Goal: Task Accomplishment & Management: Complete application form

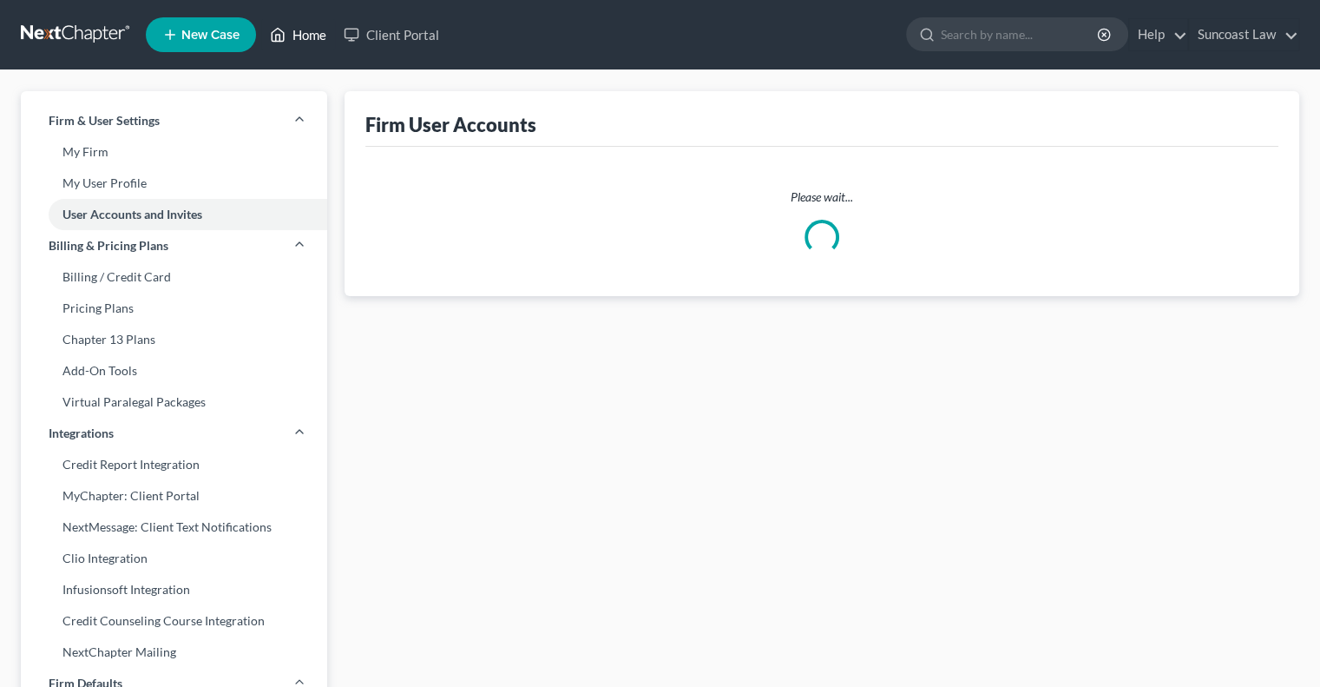
select select "0"
select select "1"
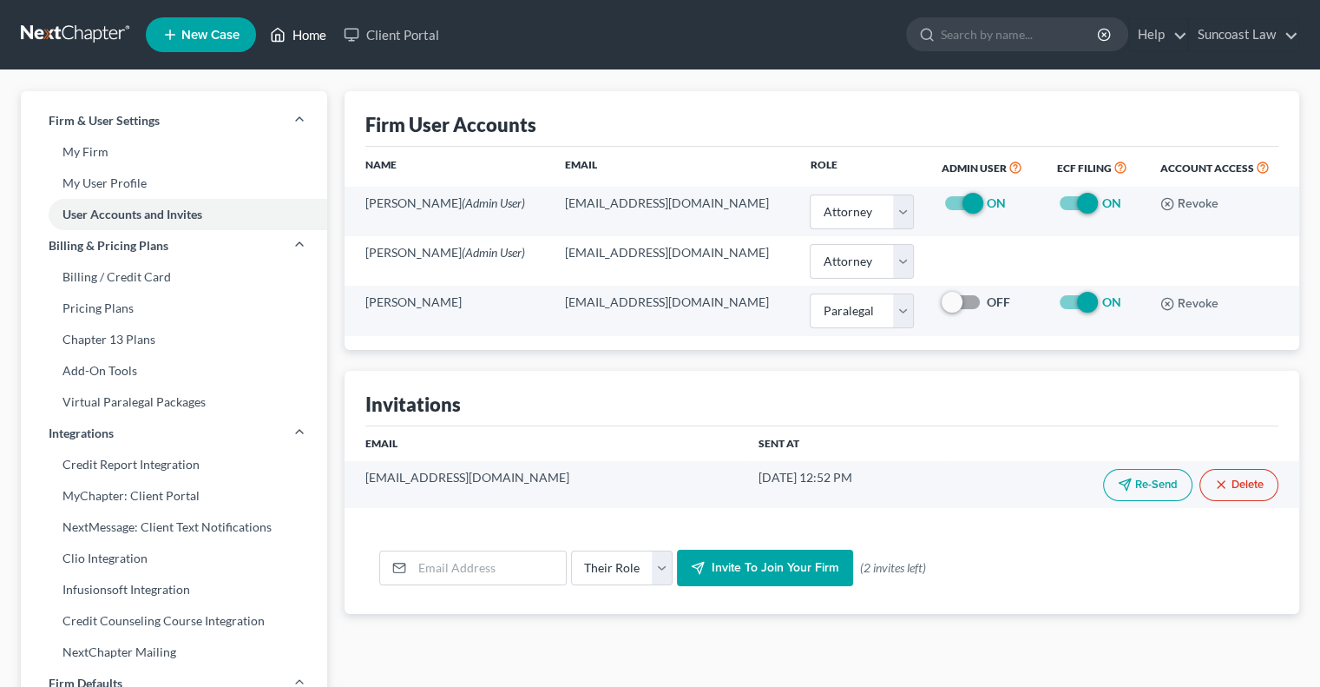
click at [312, 38] on link "Home" at bounding box center [298, 34] width 74 height 31
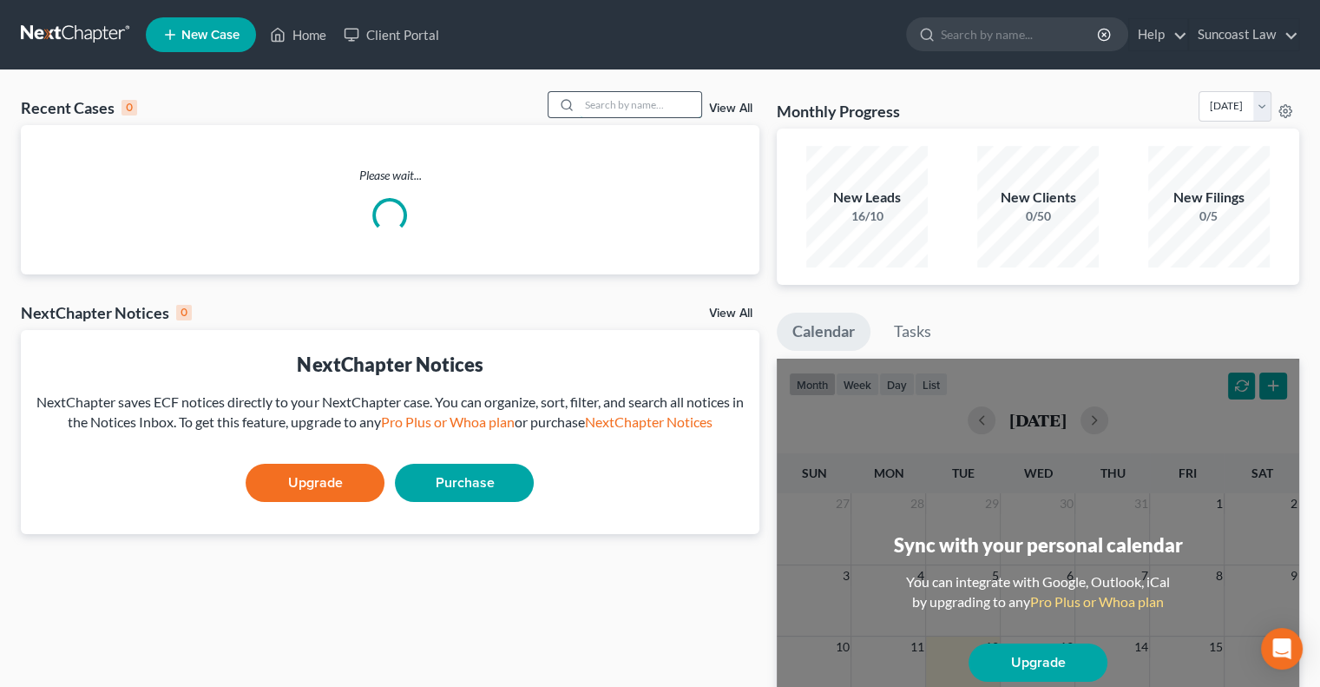
click at [644, 99] on input "search" at bounding box center [641, 104] width 122 height 25
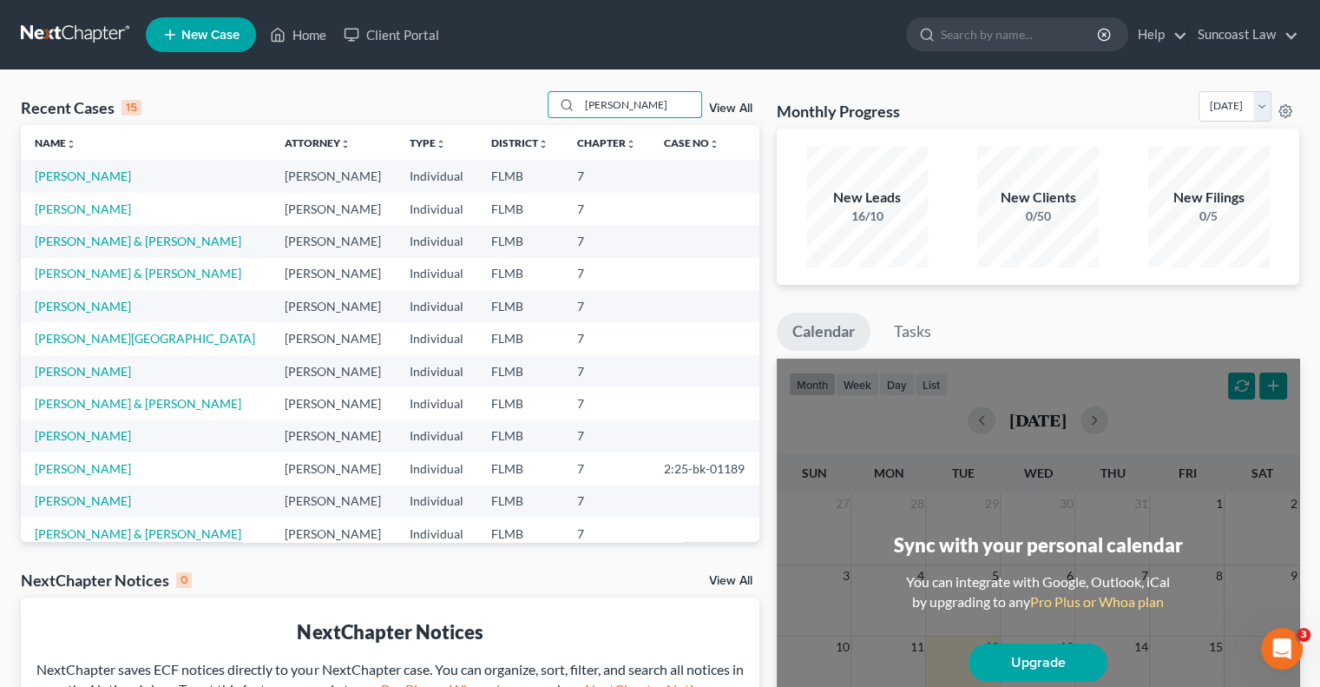
type input "[PERSON_NAME]"
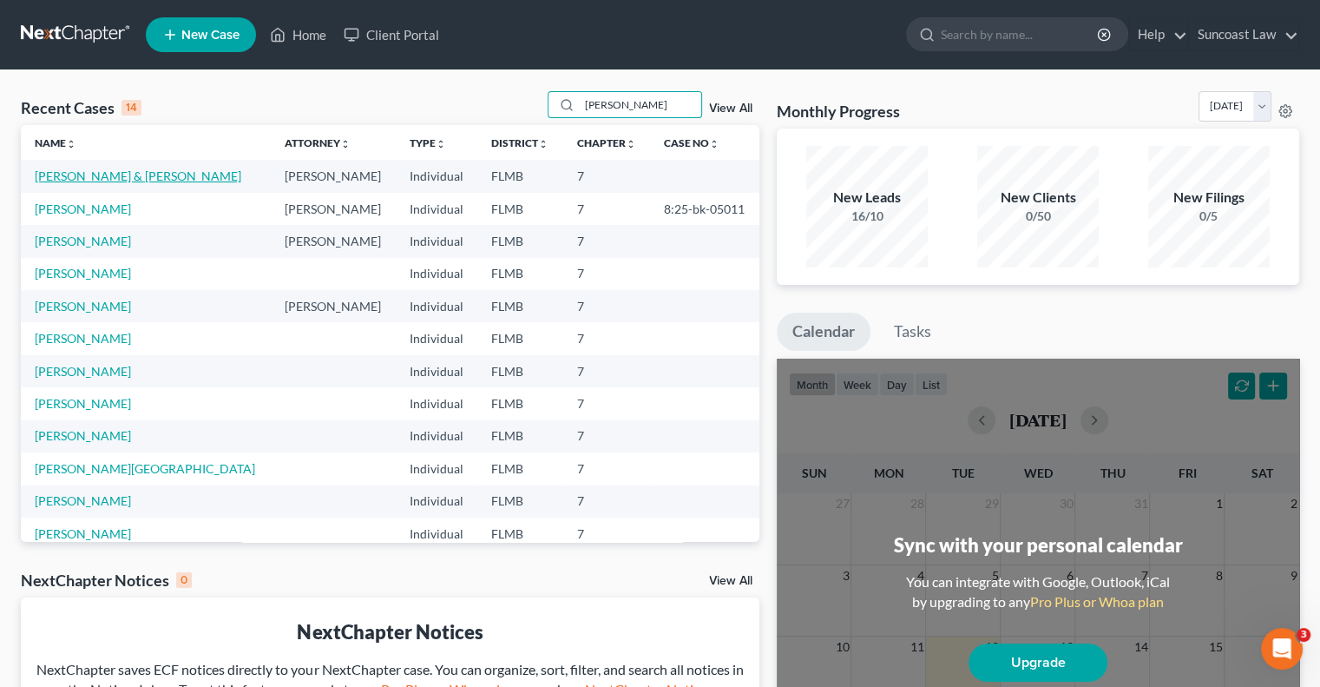
click at [108, 173] on link "[PERSON_NAME] & [PERSON_NAME]" at bounding box center [138, 175] width 207 height 15
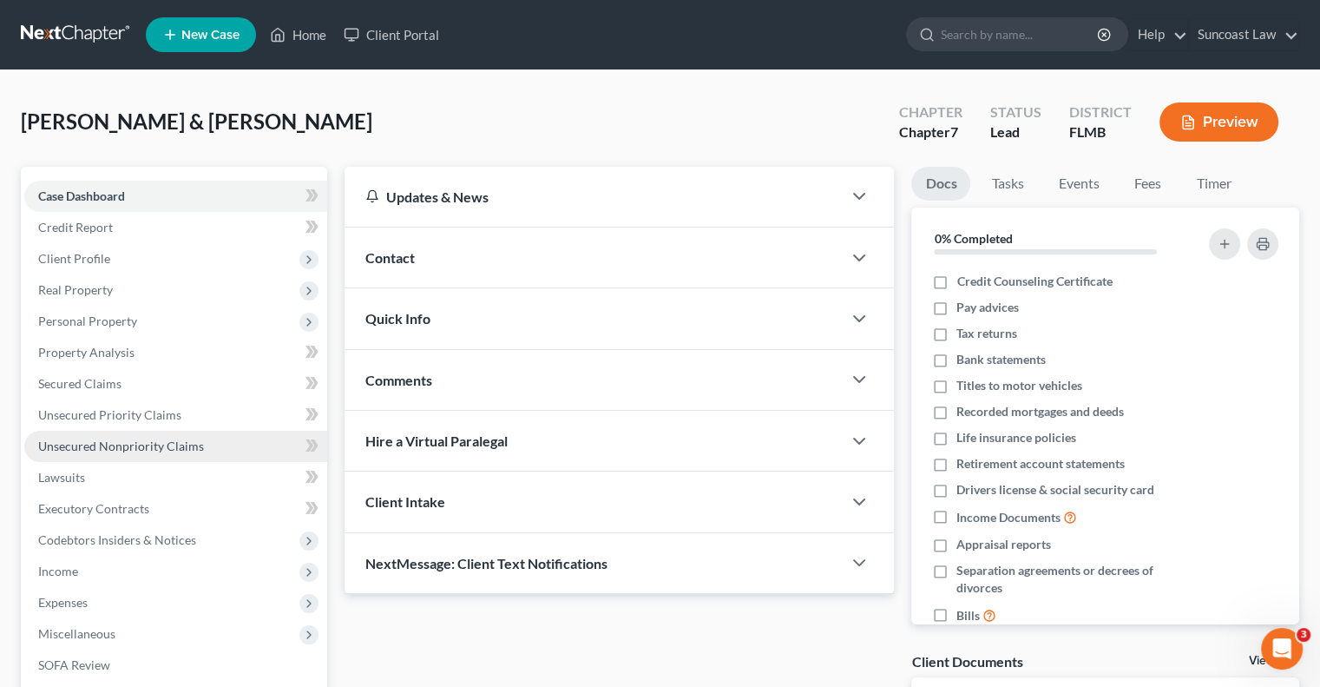
click at [184, 444] on span "Unsecured Nonpriority Claims" at bounding box center [121, 445] width 166 height 15
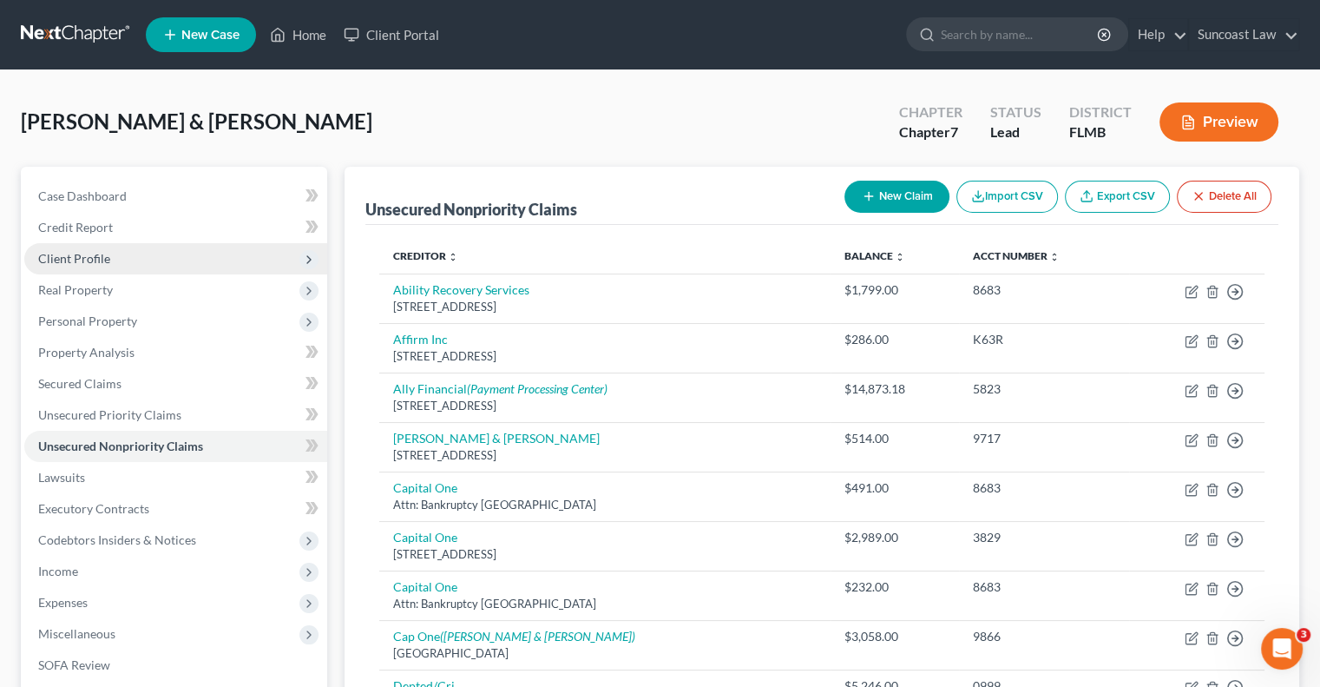
click at [89, 252] on span "Client Profile" at bounding box center [74, 258] width 72 height 15
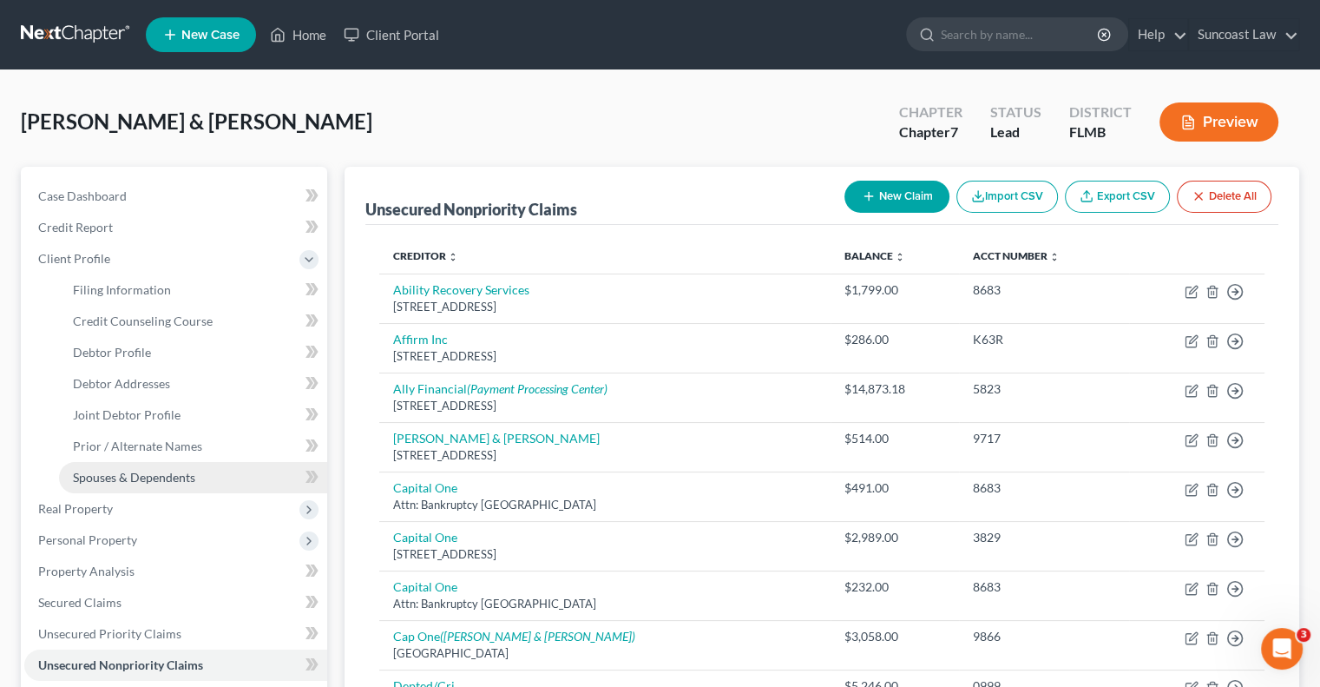
click at [198, 470] on link "Spouses & Dependents" at bounding box center [193, 477] width 268 height 31
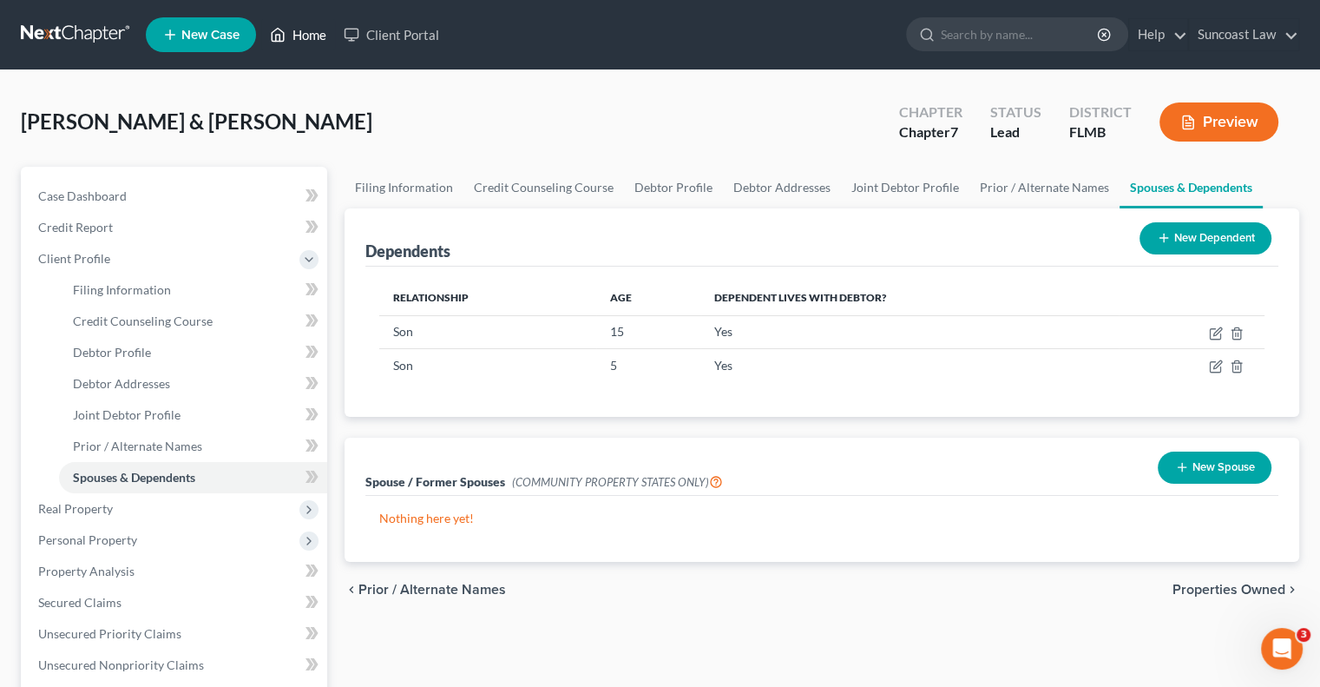
click at [313, 39] on link "Home" at bounding box center [298, 34] width 74 height 31
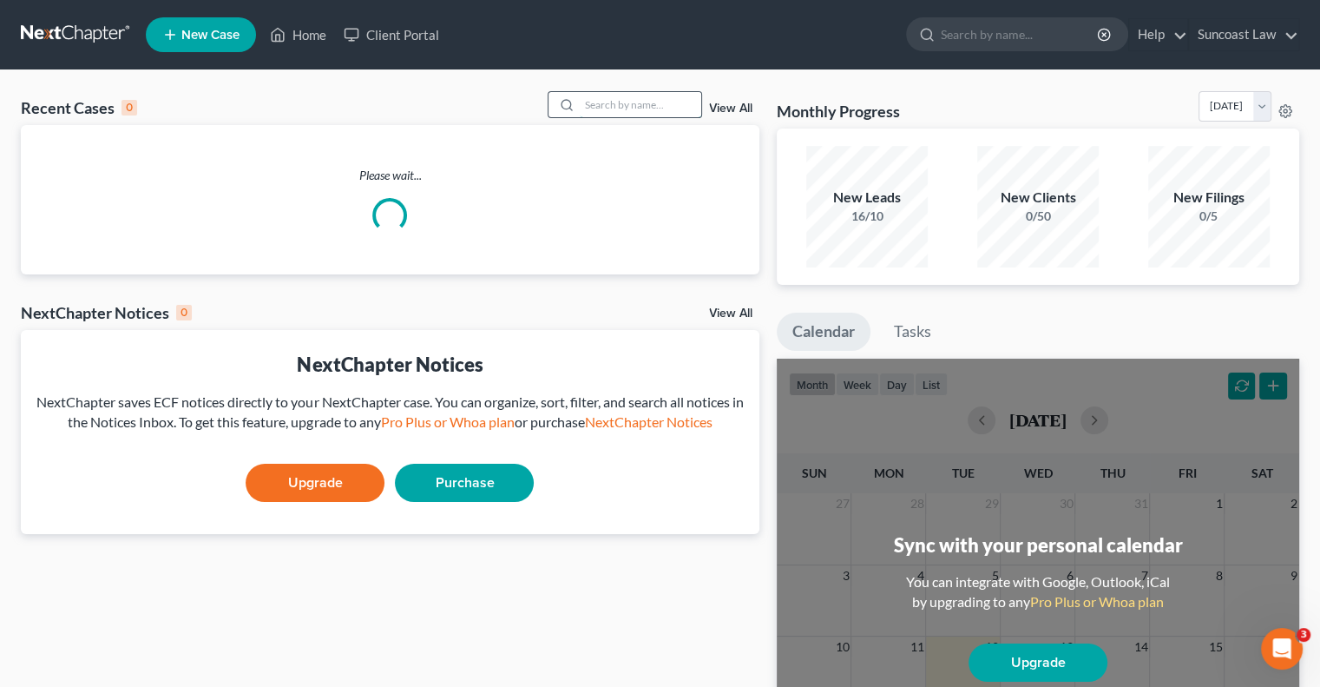
click at [595, 109] on input "search" at bounding box center [641, 104] width 122 height 25
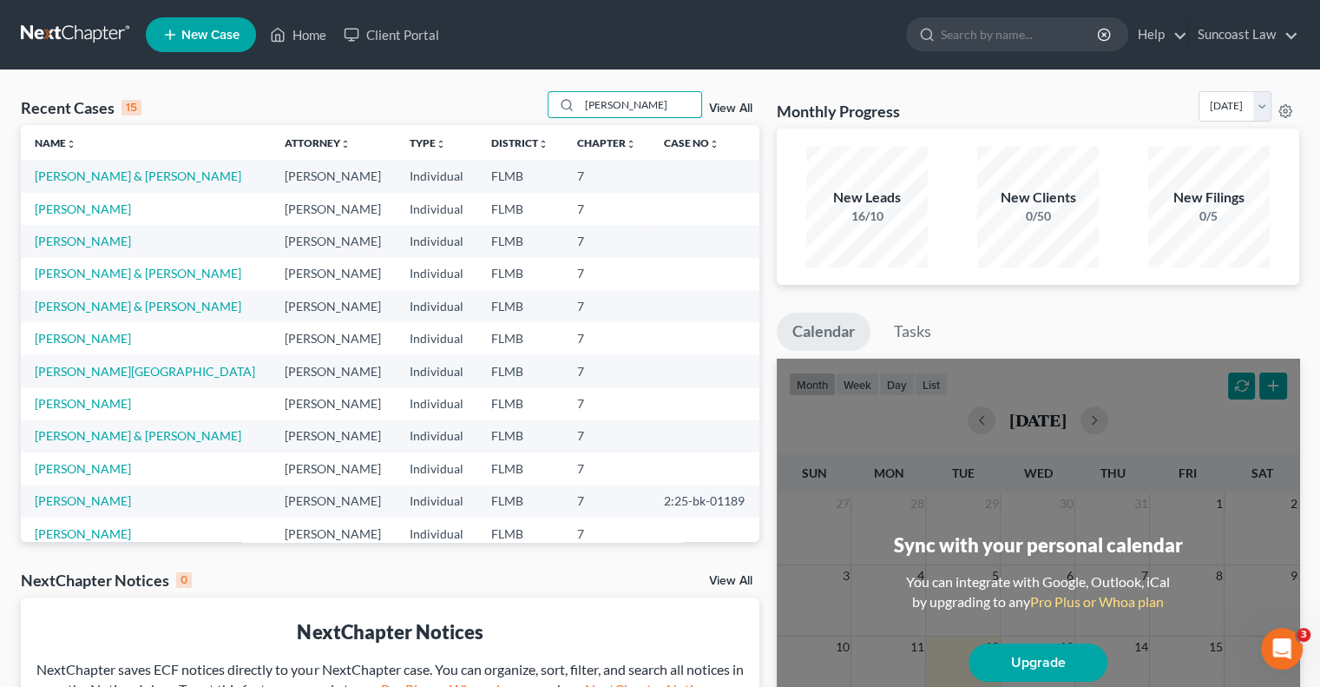
type input "[PERSON_NAME]"
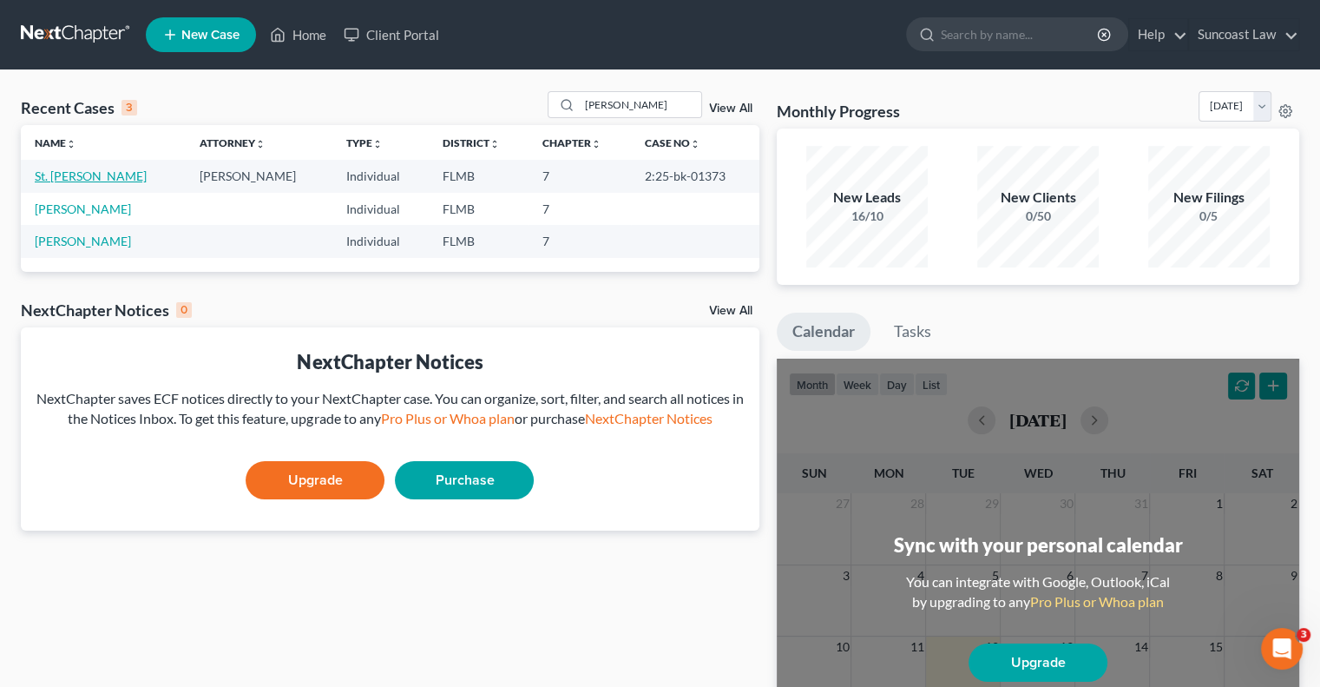
click at [92, 181] on link "St. [PERSON_NAME]" at bounding box center [91, 175] width 112 height 15
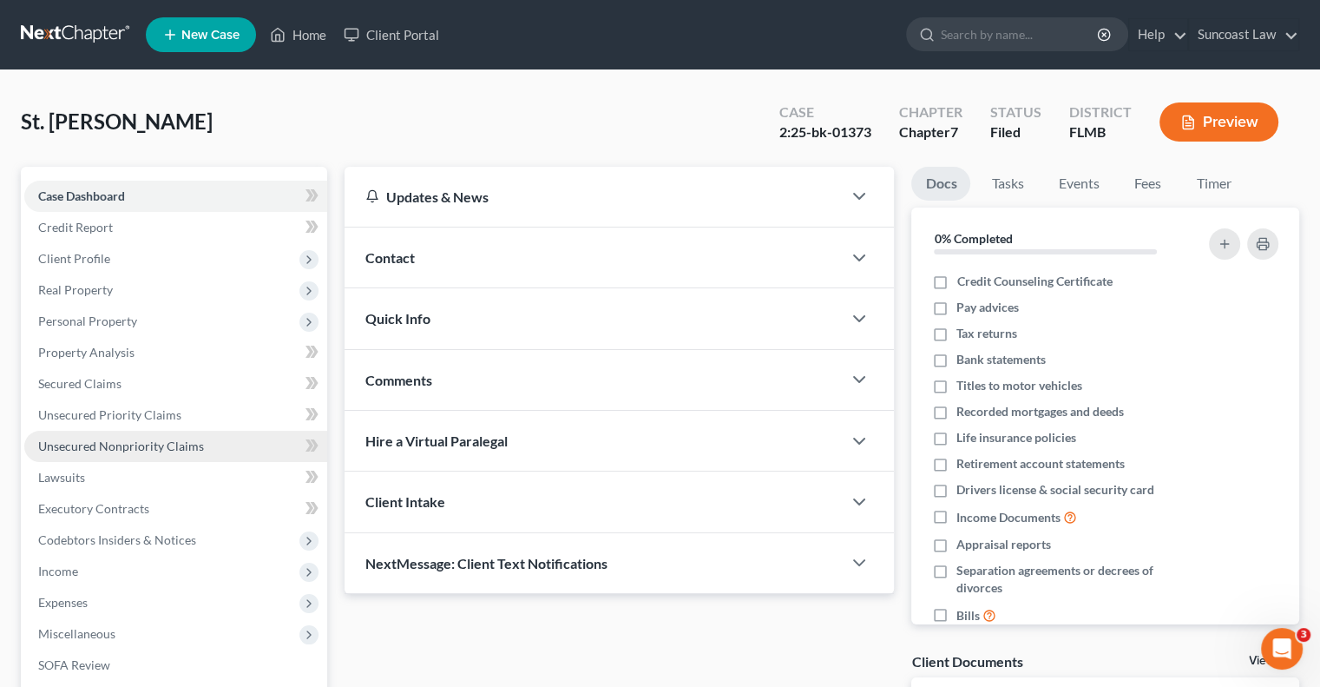
click at [202, 455] on link "Unsecured Nonpriority Claims" at bounding box center [175, 445] width 303 height 31
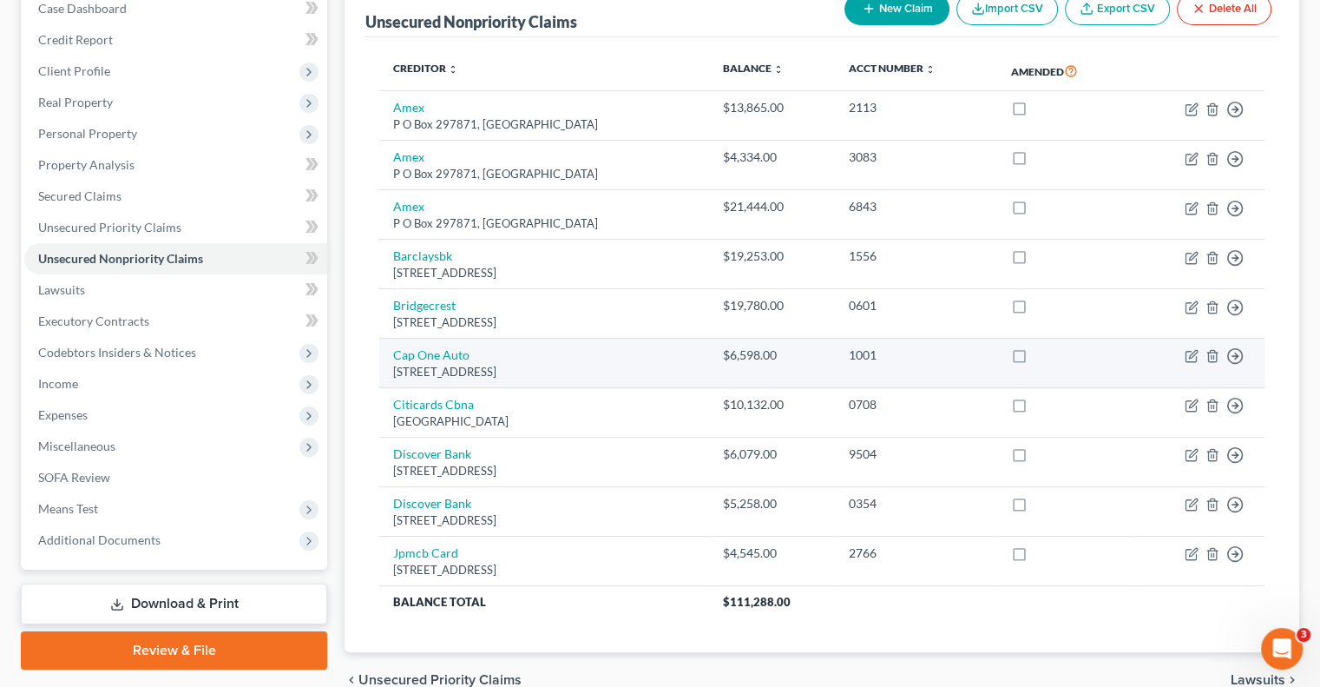
scroll to position [87, 0]
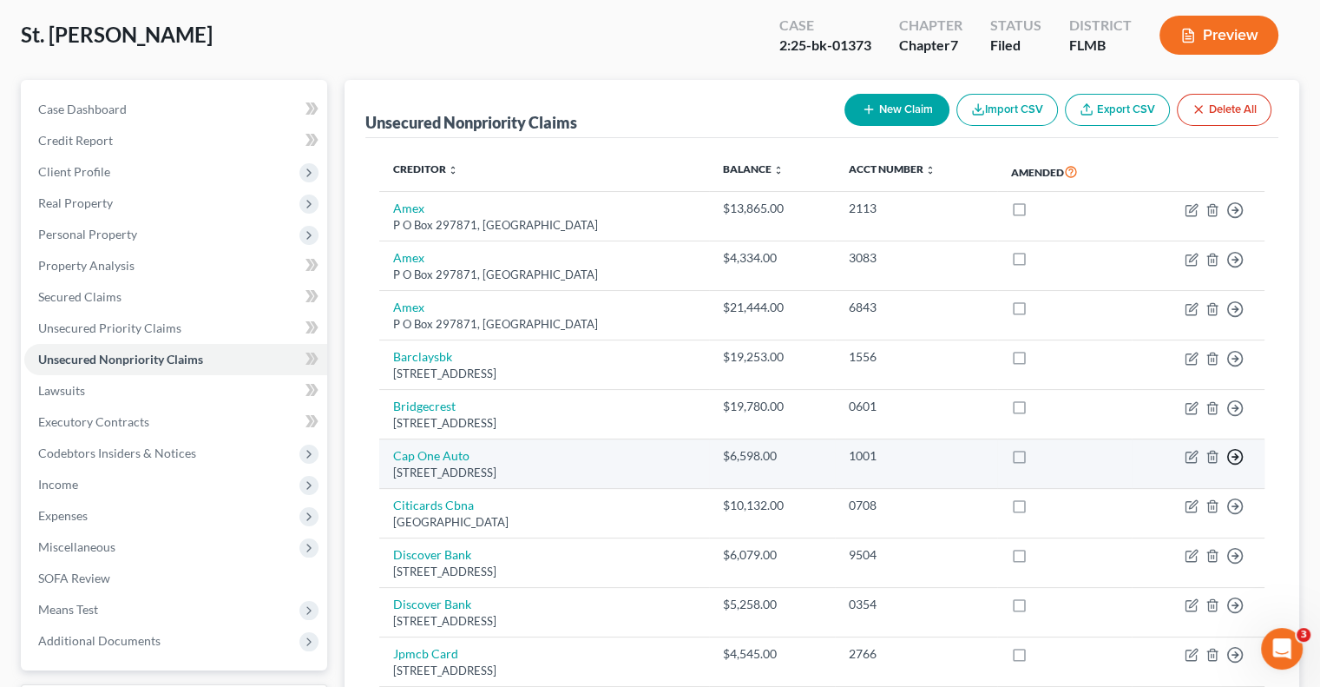
click at [1236, 213] on polyline "button" at bounding box center [1236, 210] width 3 height 6
click at [1131, 480] on link "Move to D" at bounding box center [1155, 471] width 145 height 30
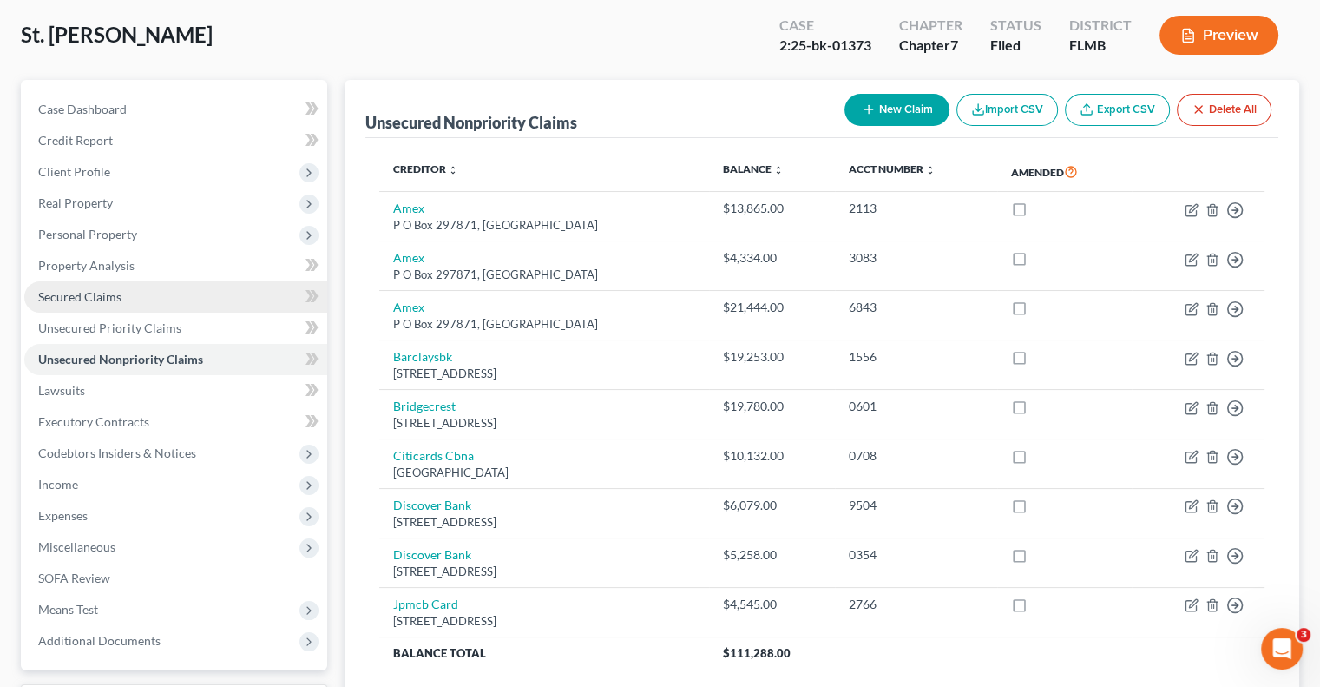
click at [116, 293] on span "Secured Claims" at bounding box center [79, 296] width 83 height 15
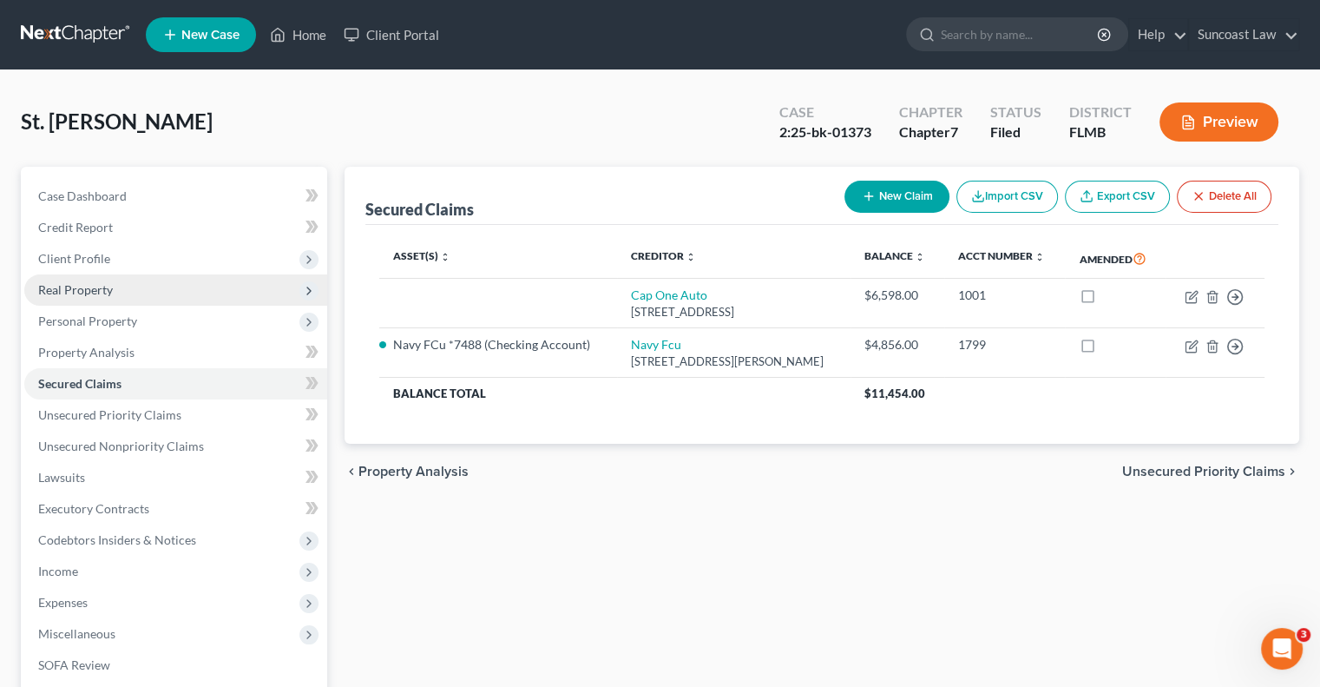
click at [90, 284] on span "Real Property" at bounding box center [75, 289] width 75 height 15
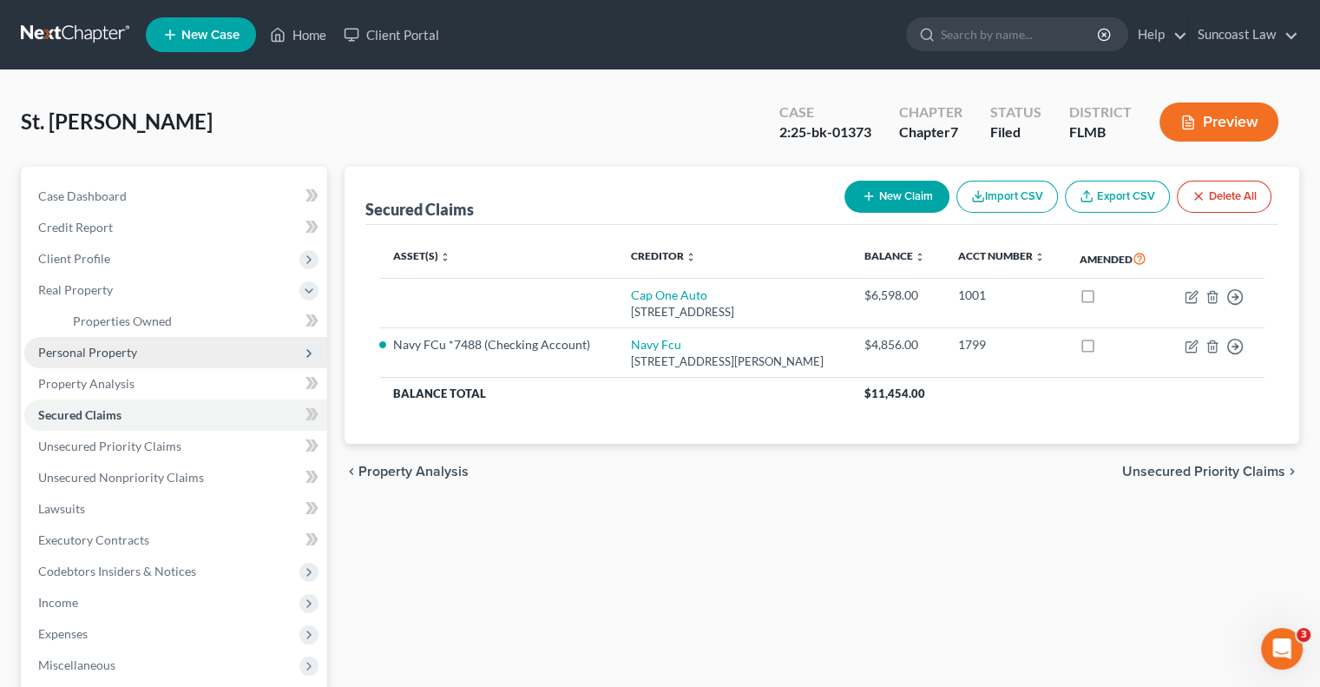
click at [135, 353] on span "Personal Property" at bounding box center [87, 352] width 99 height 15
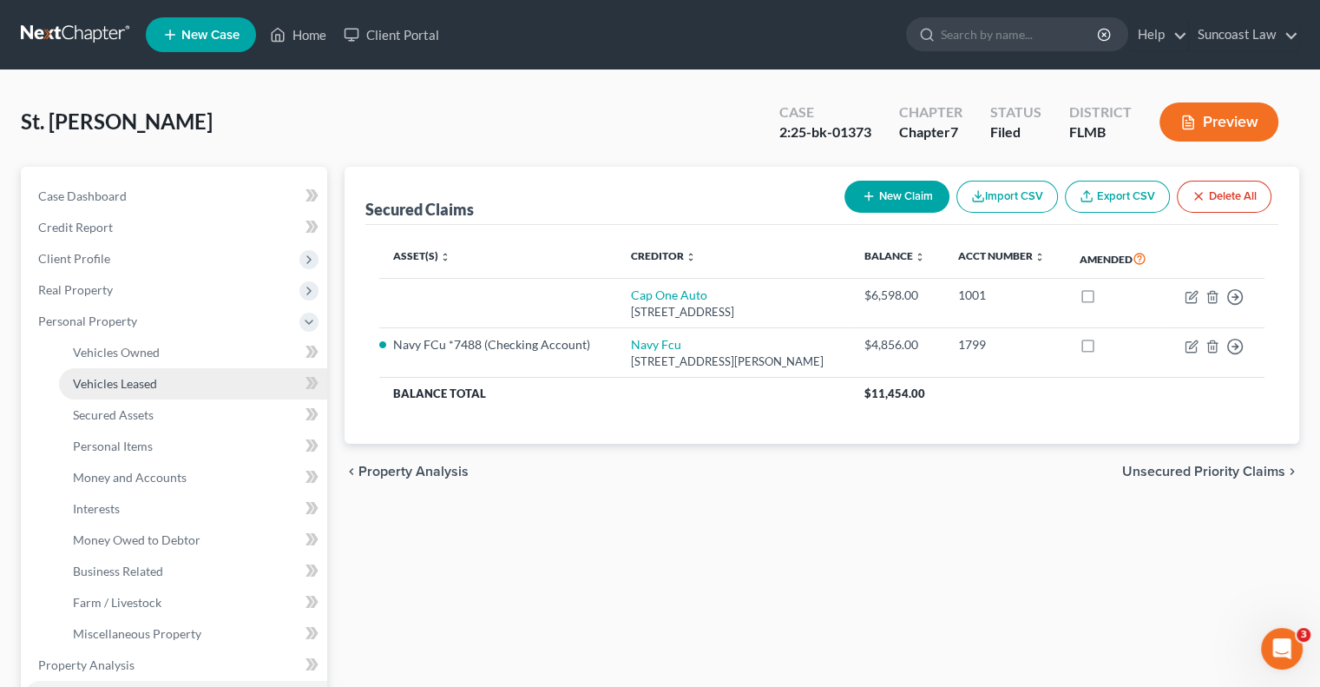
click at [148, 376] on span "Vehicles Leased" at bounding box center [115, 383] width 84 height 15
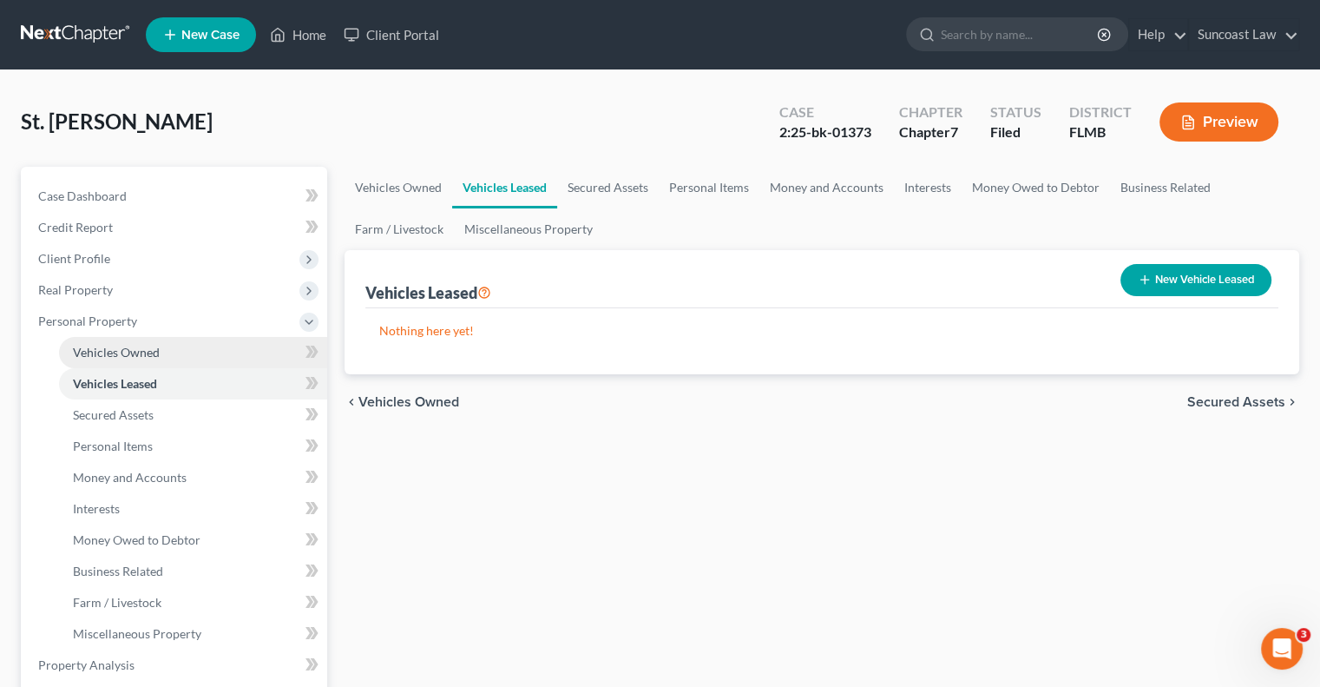
click at [150, 356] on span "Vehicles Owned" at bounding box center [116, 352] width 87 height 15
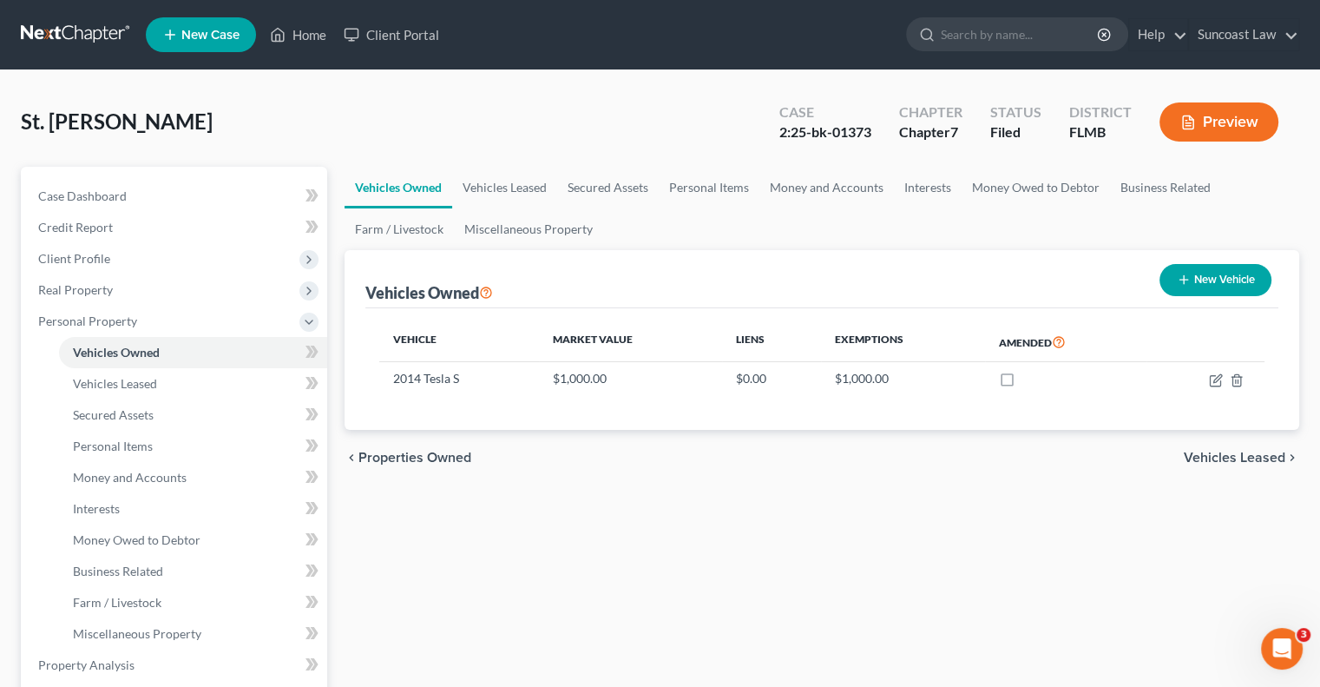
click at [1215, 274] on button "New Vehicle" at bounding box center [1216, 280] width 112 height 32
select select "0"
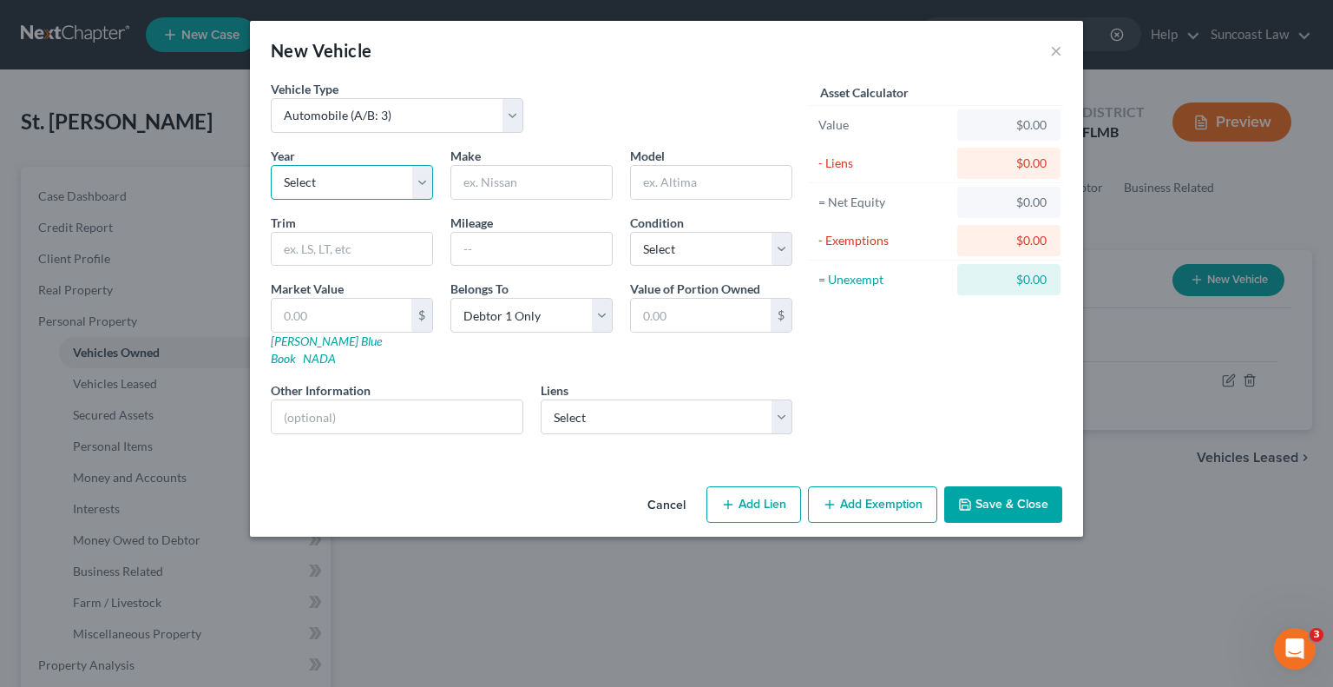
click at [379, 176] on select "Select 2026 2025 2024 2023 2022 2021 2020 2019 2018 2017 2016 2015 2014 2013 20…" at bounding box center [352, 182] width 162 height 35
select select "14"
click at [271, 165] on select "Select 2026 2025 2024 2023 2022 2021 2020 2019 2018 2017 2016 2015 2014 2013 20…" at bounding box center [352, 182] width 162 height 35
click at [517, 174] on input "text" at bounding box center [531, 182] width 161 height 33
type input "Mercedes"
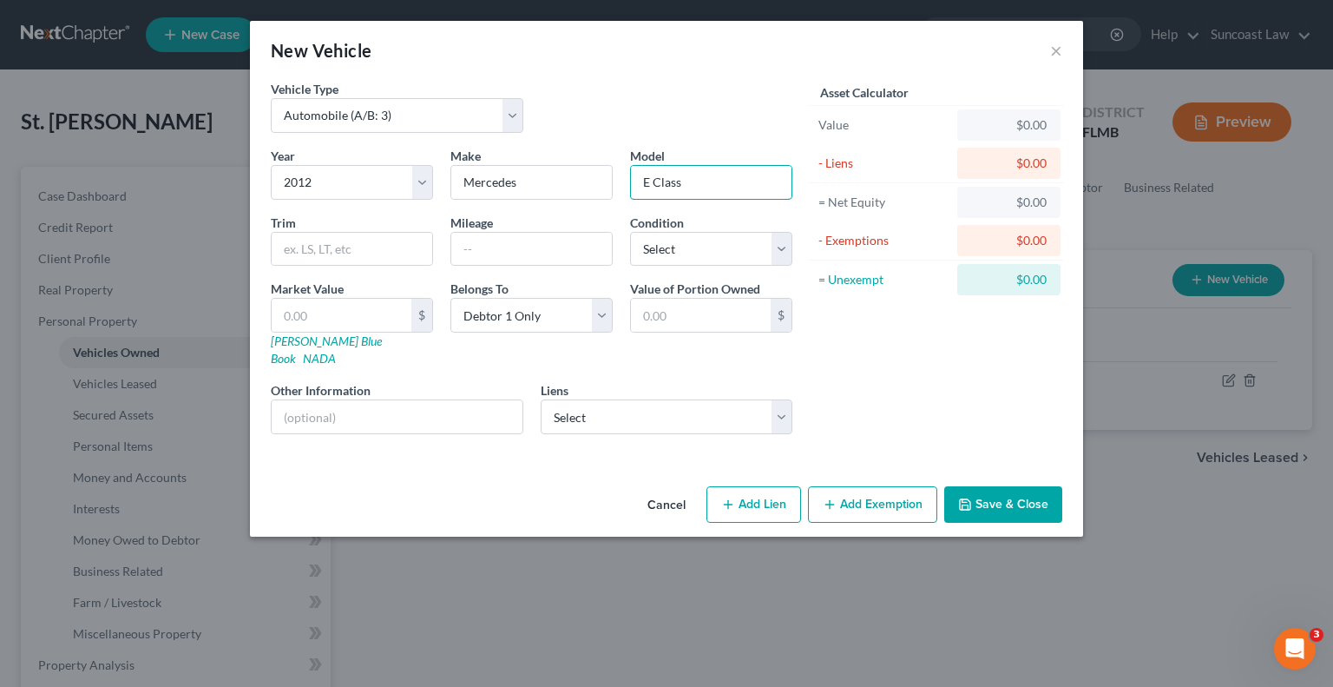
type input "E Class"
type input "unknown"
drag, startPoint x: 684, startPoint y: 247, endPoint x: 686, endPoint y: 263, distance: 15.7
click at [684, 247] on select "Select Excellent Very Good Good Fair Poor" at bounding box center [711, 249] width 162 height 35
select select "4"
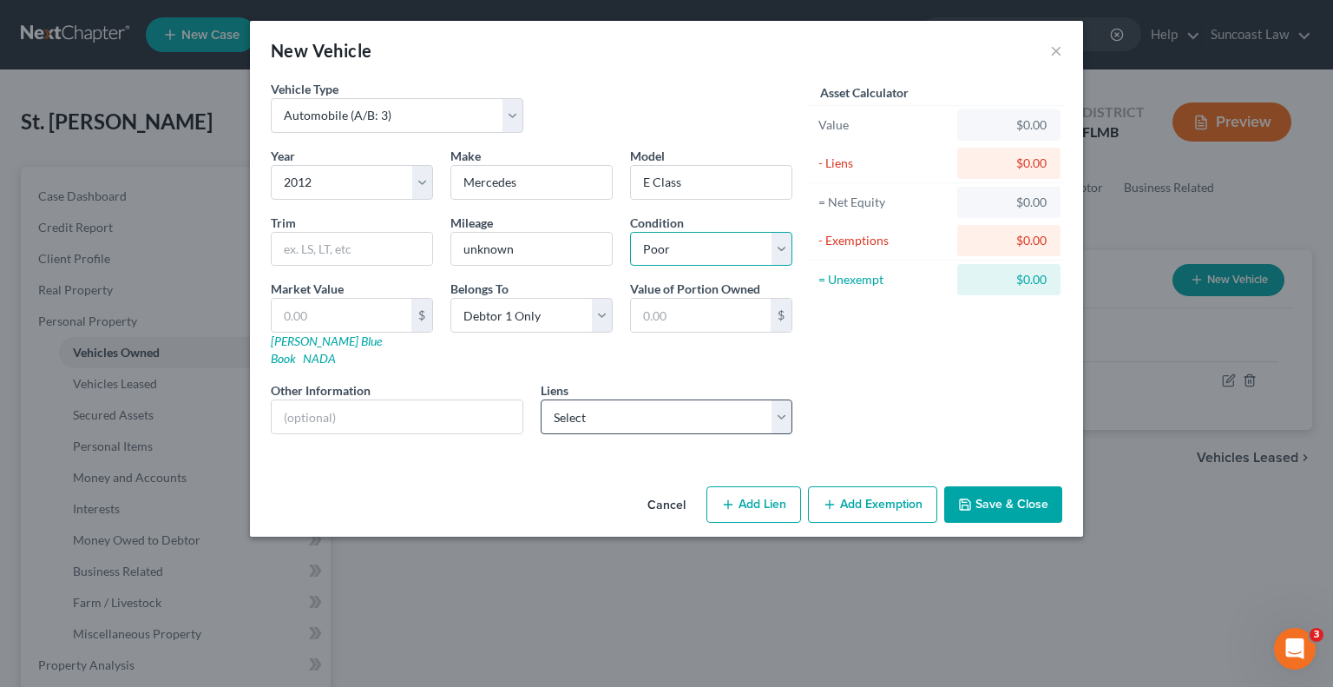
click at [630, 232] on select "Select Excellent Very Good Good Fair Poor" at bounding box center [711, 249] width 162 height 35
click at [326, 301] on input "text" at bounding box center [342, 315] width 140 height 33
type input "8"
type input "8.00"
type input "89"
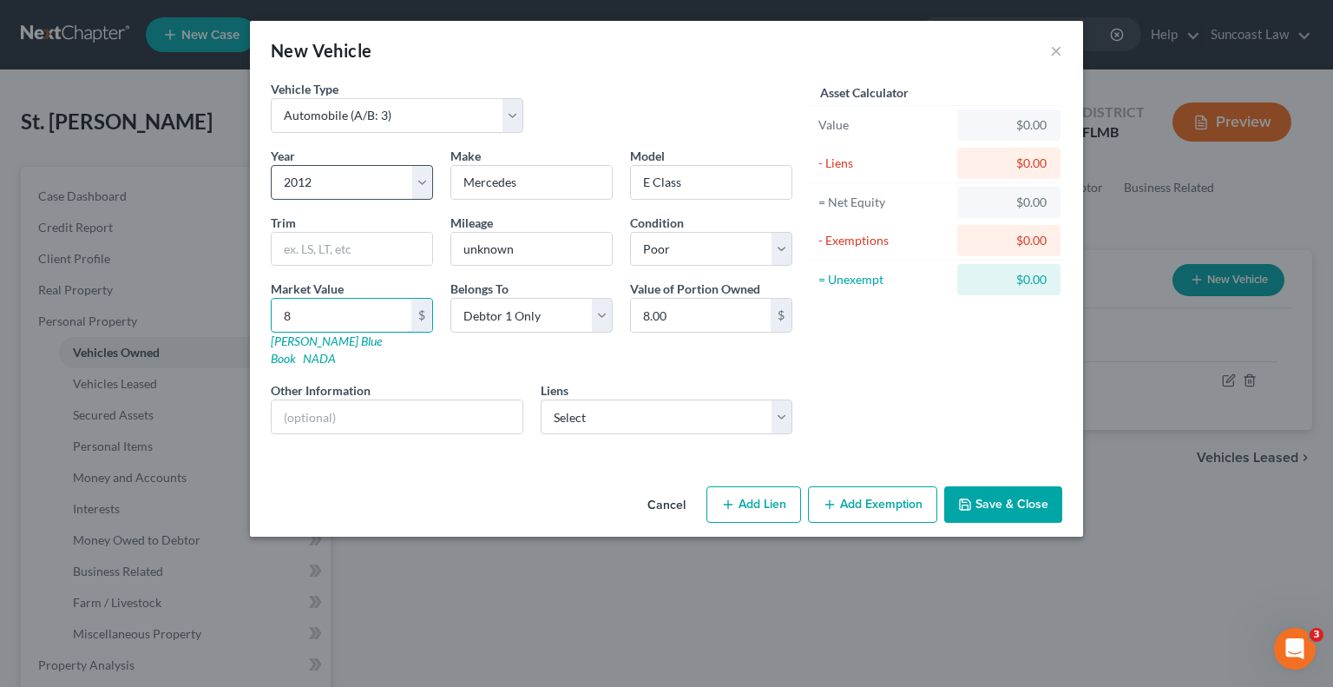
type input "89.00"
type input "890"
type input "890.00"
type input "8900"
type input "8,900.00"
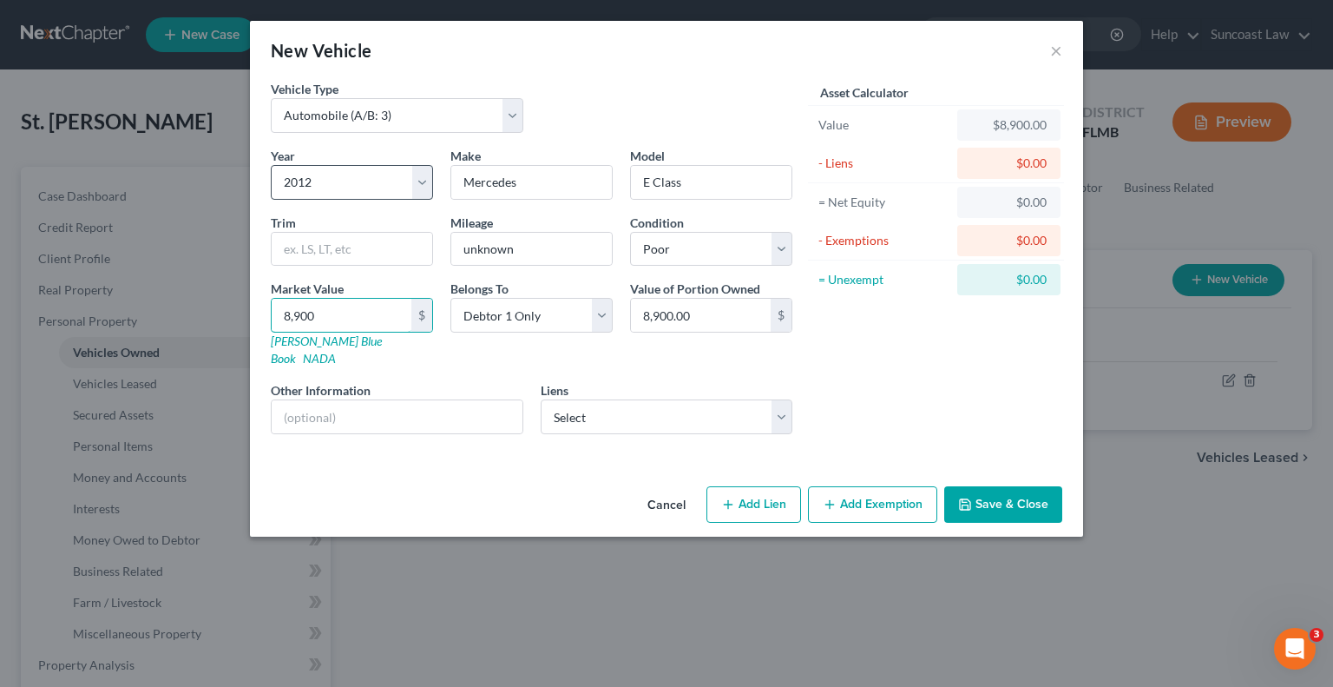
type input "8,900"
click at [434, 404] on input "text" at bounding box center [397, 416] width 251 height 33
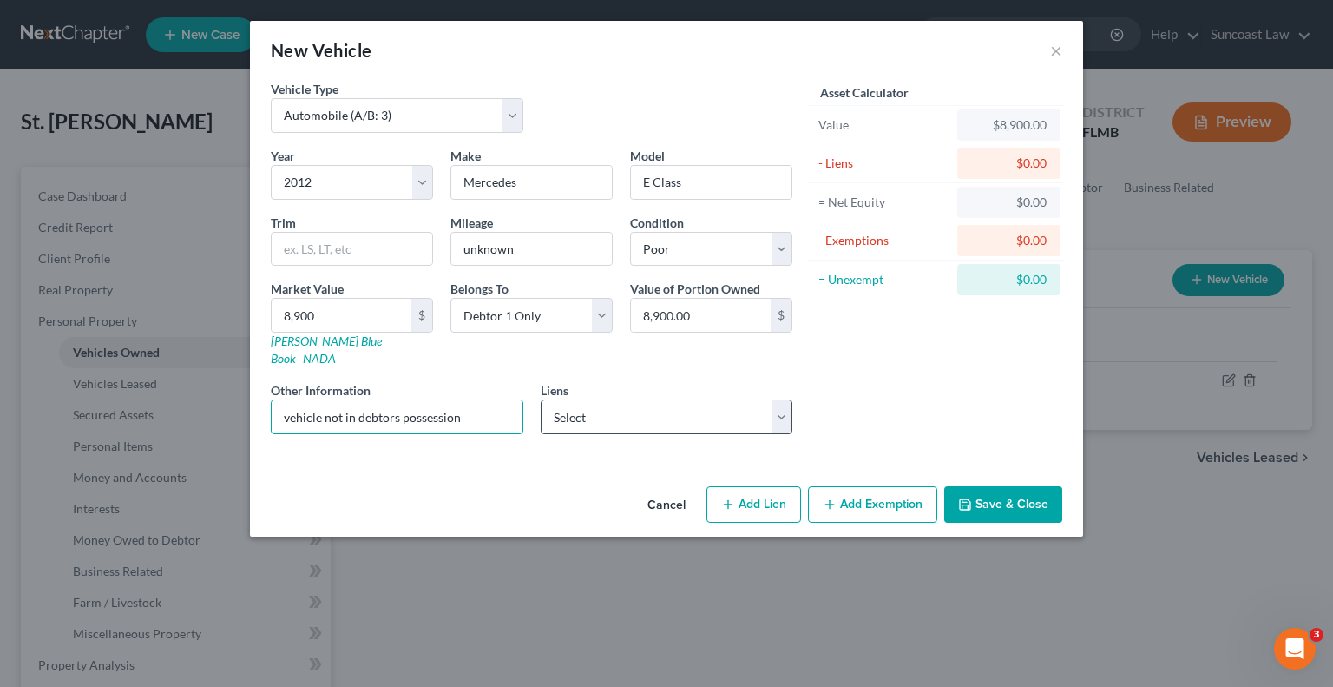
type input "vehicle not in debtors possession"
click at [596, 399] on select "Select Cap One Auto - $6,598.00" at bounding box center [667, 416] width 253 height 35
select select "45"
select select "0"
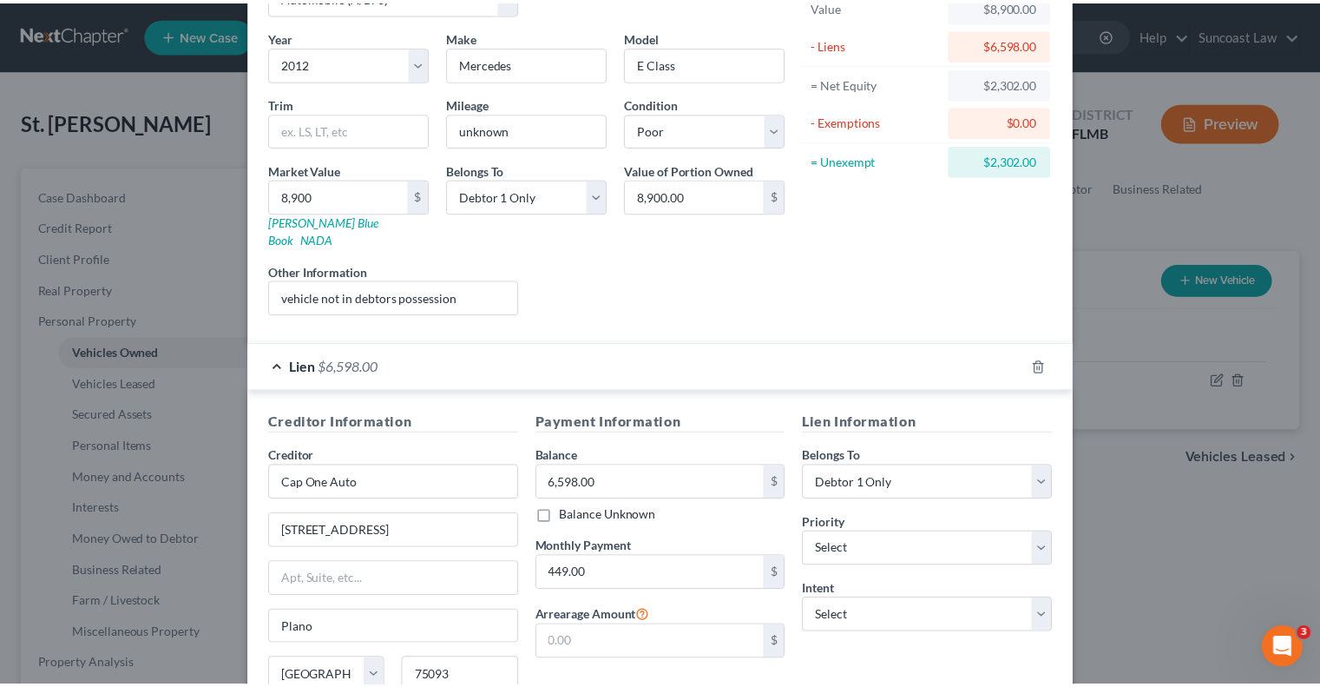
scroll to position [259, 0]
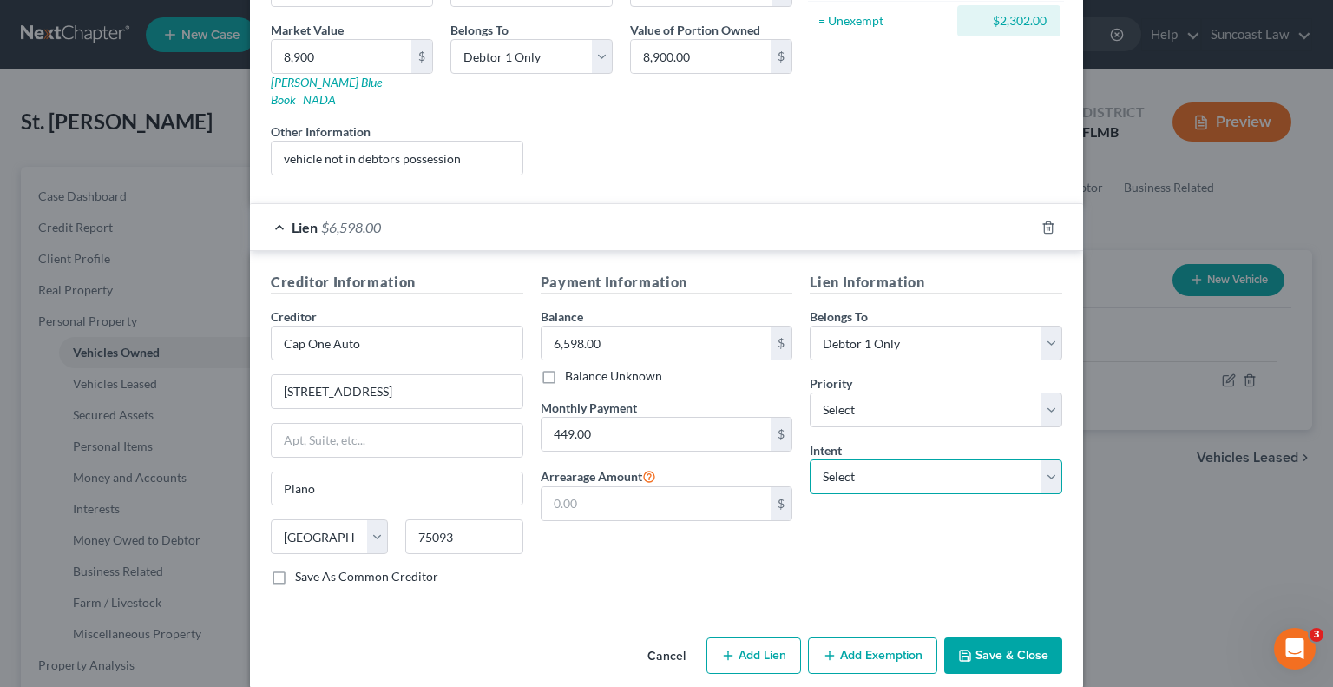
click at [892, 459] on select "Select Surrender Redeem Reaffirm Avoid Other" at bounding box center [936, 476] width 253 height 35
select select "0"
click at [810, 459] on select "Select Surrender Redeem Reaffirm Avoid Other" at bounding box center [936, 476] width 253 height 35
click at [1011, 637] on button "Save & Close" at bounding box center [1003, 655] width 118 height 36
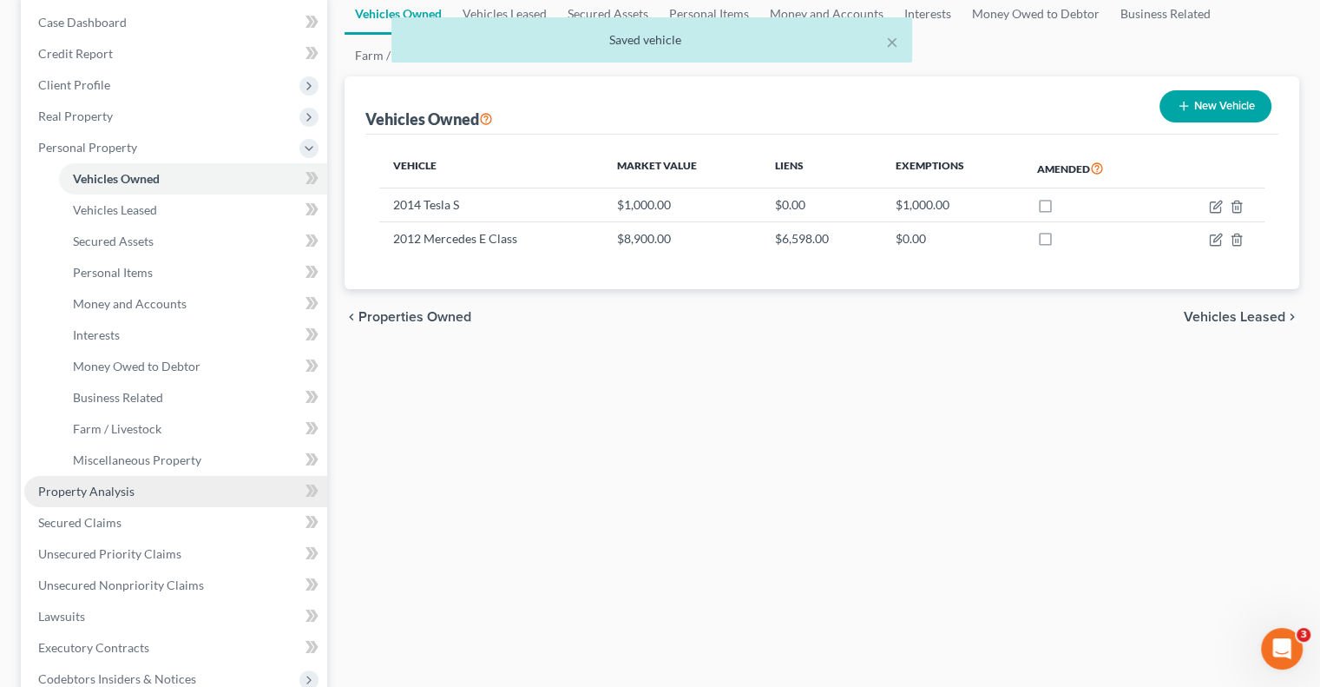
click at [142, 492] on link "Property Analysis" at bounding box center [175, 491] width 303 height 31
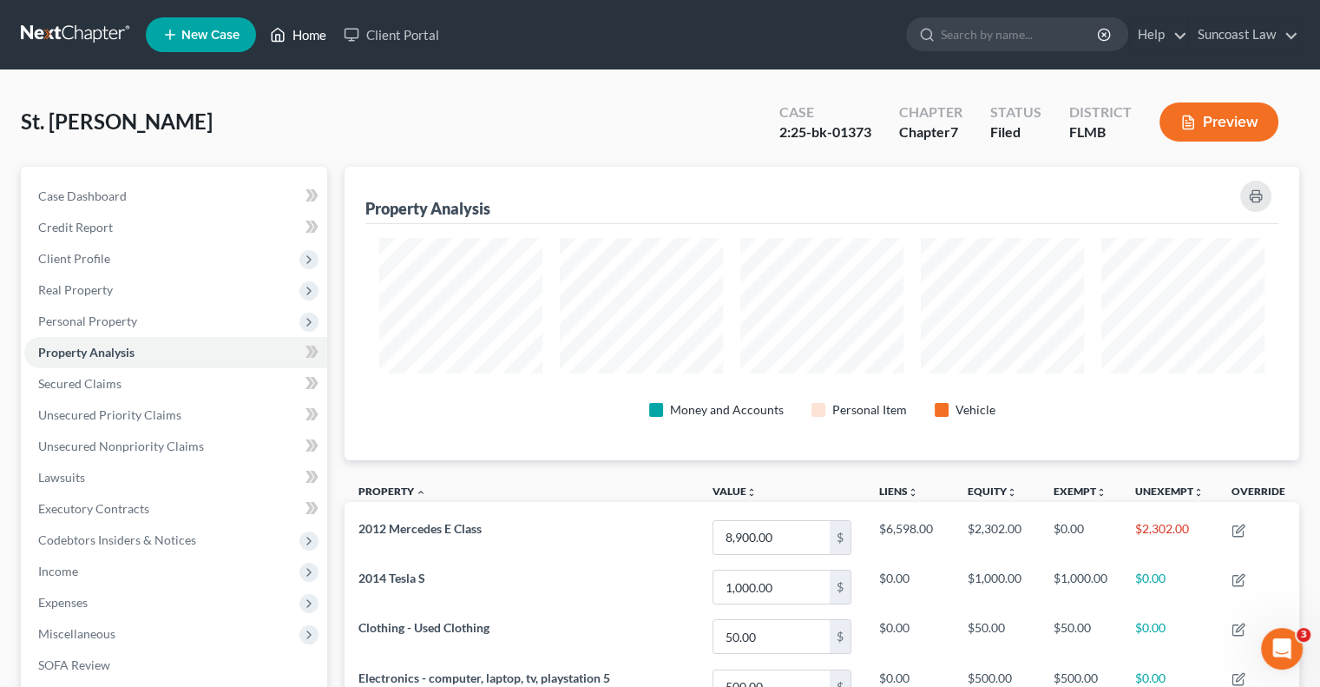
click at [297, 36] on link "Home" at bounding box center [298, 34] width 74 height 31
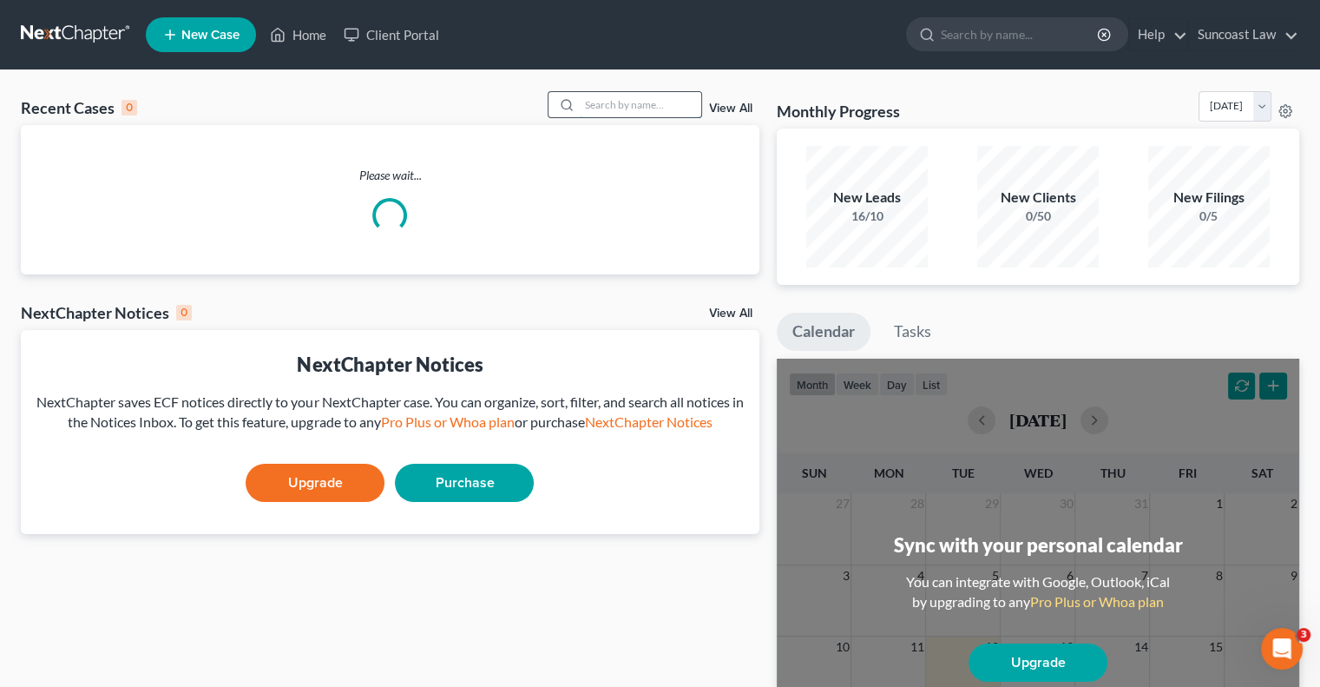
drag, startPoint x: 658, startPoint y: 108, endPoint x: 655, endPoint y: 95, distance: 13.3
click at [656, 108] on input "search" at bounding box center [641, 104] width 122 height 25
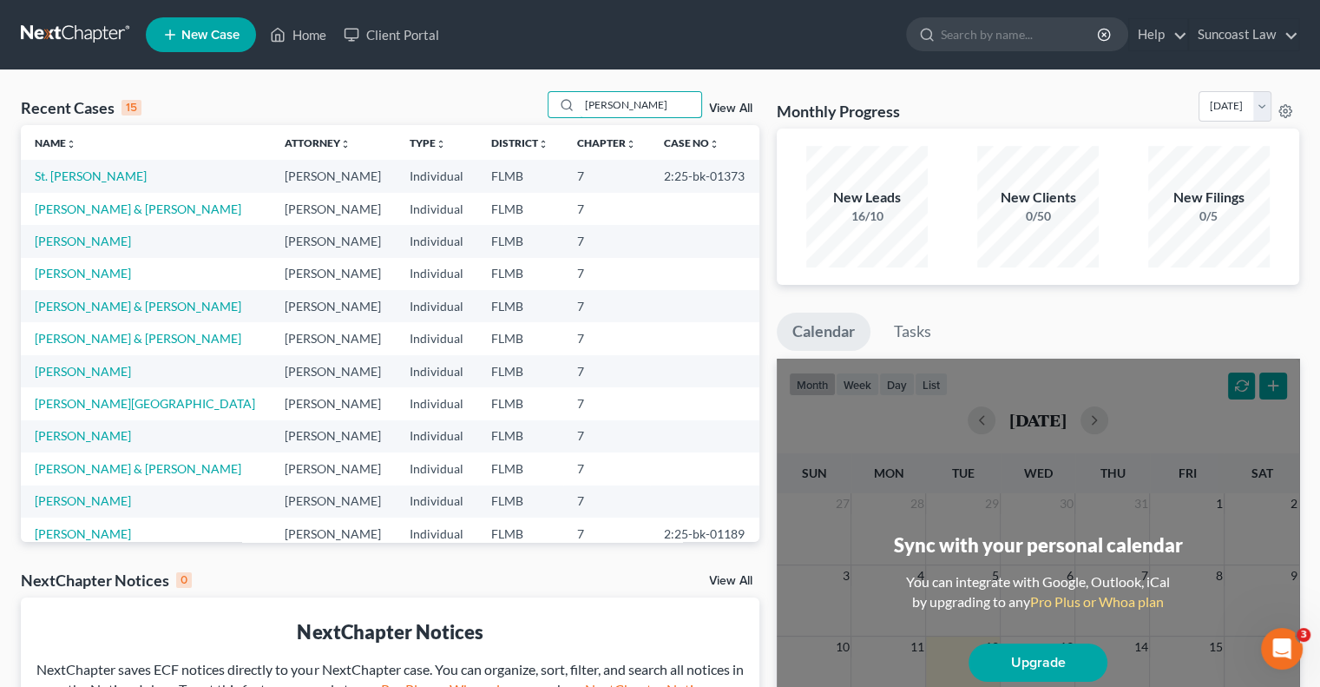
type input "[PERSON_NAME]"
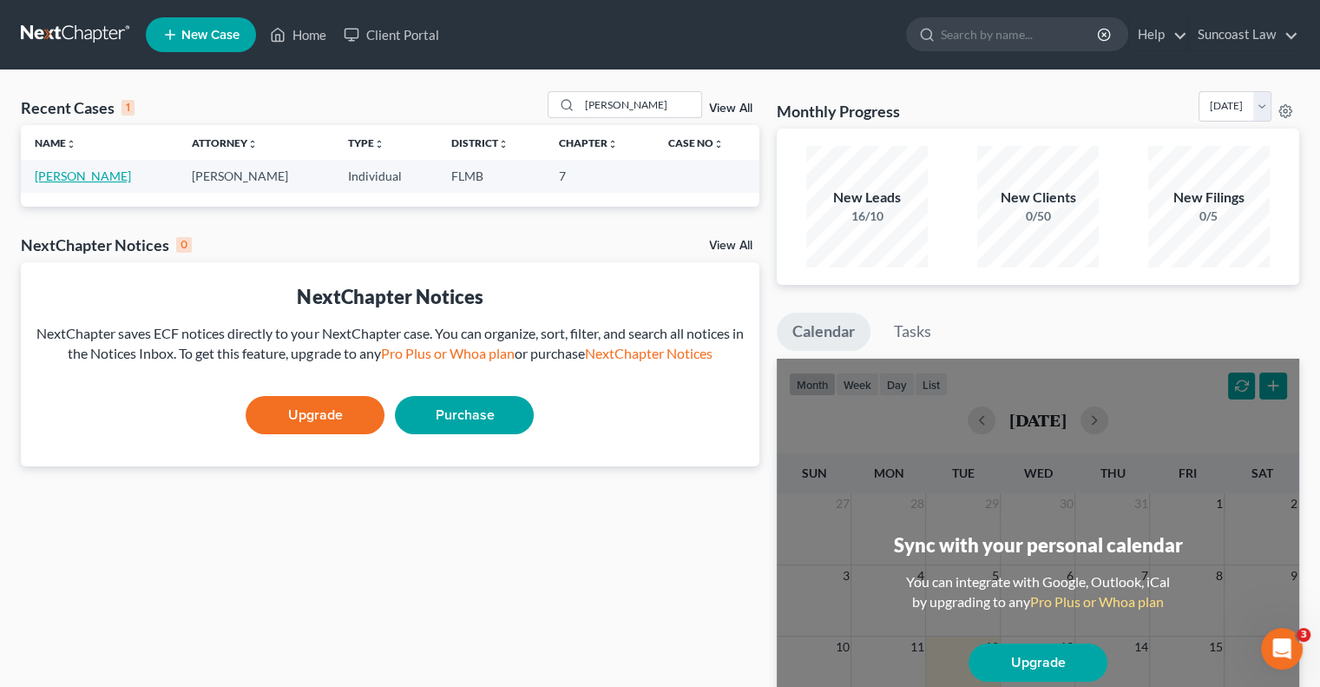
click at [94, 181] on link "[PERSON_NAME]" at bounding box center [83, 175] width 96 height 15
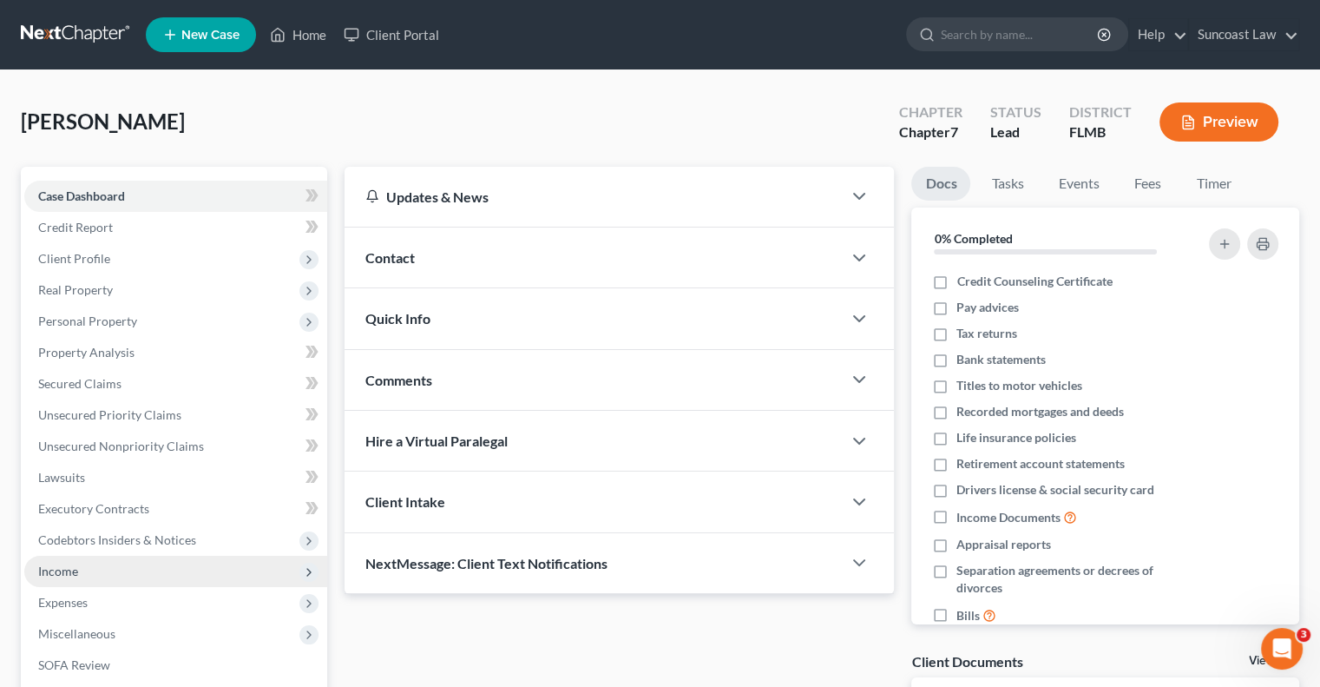
click at [82, 576] on span "Income" at bounding box center [175, 570] width 303 height 31
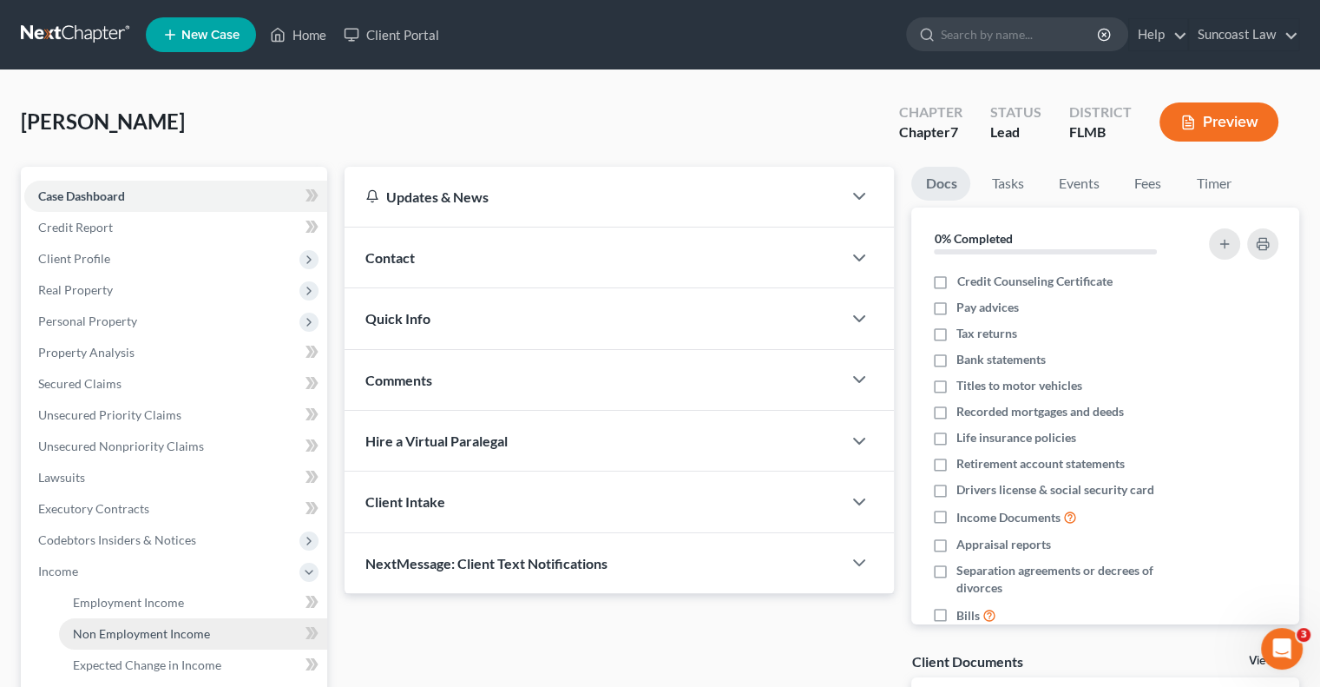
click at [187, 628] on span "Non Employment Income" at bounding box center [141, 633] width 137 height 15
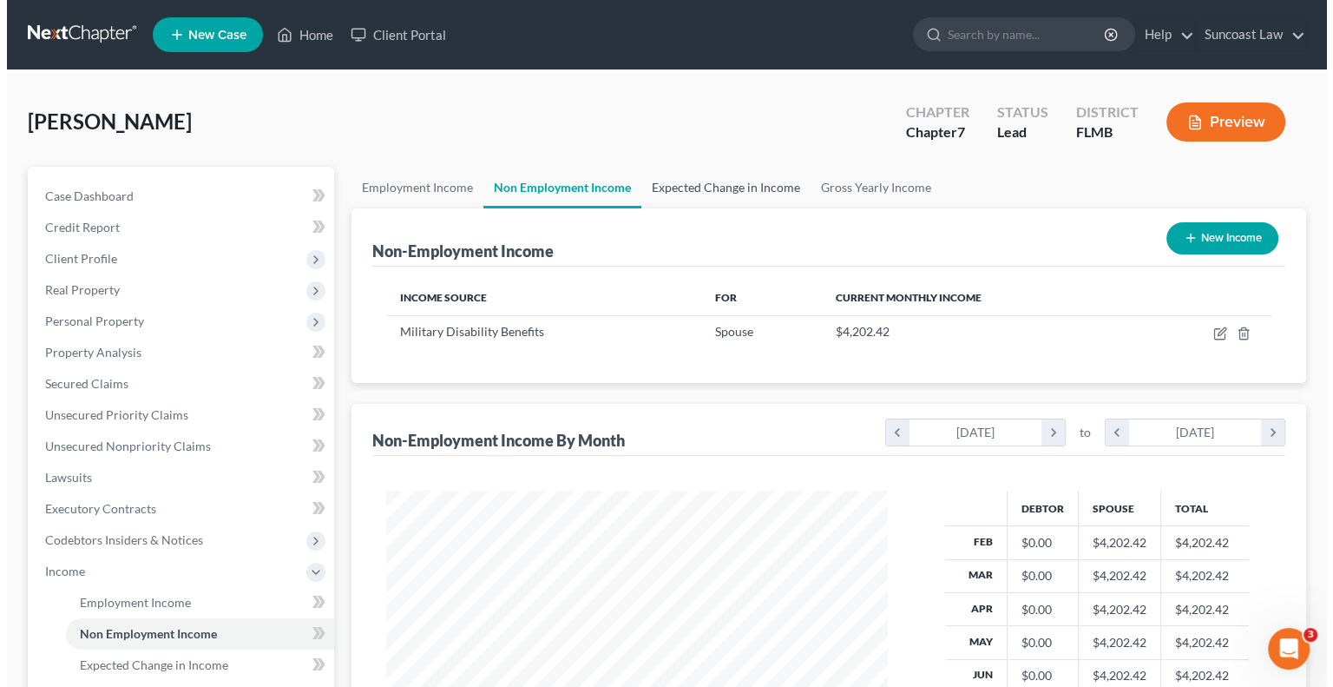
scroll to position [309, 536]
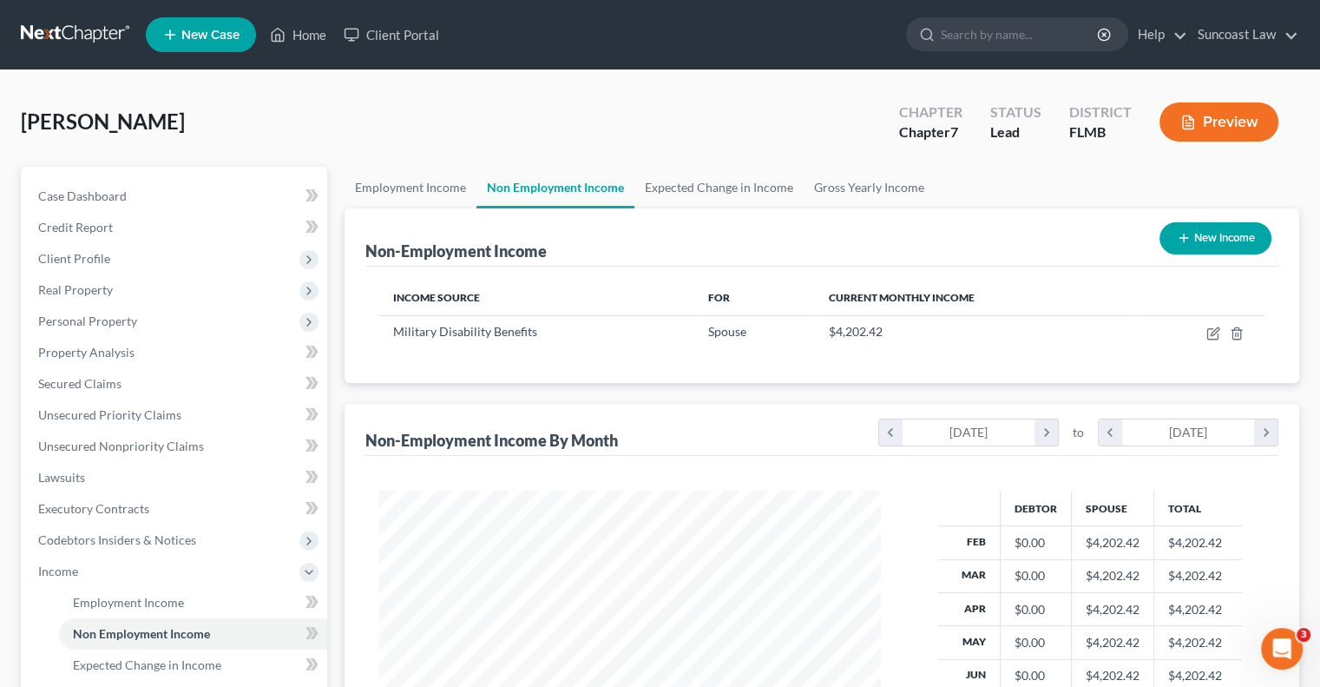
click at [1230, 244] on button "New Income" at bounding box center [1216, 238] width 112 height 32
select select "0"
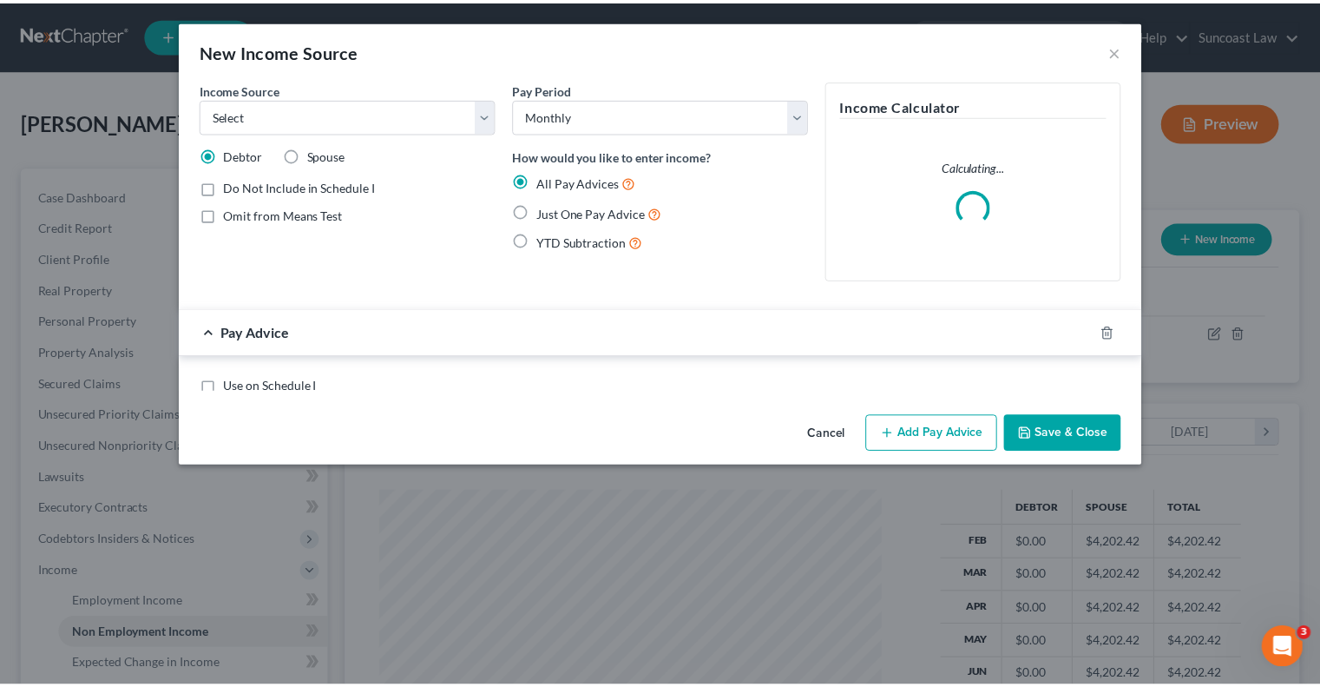
scroll to position [309, 542]
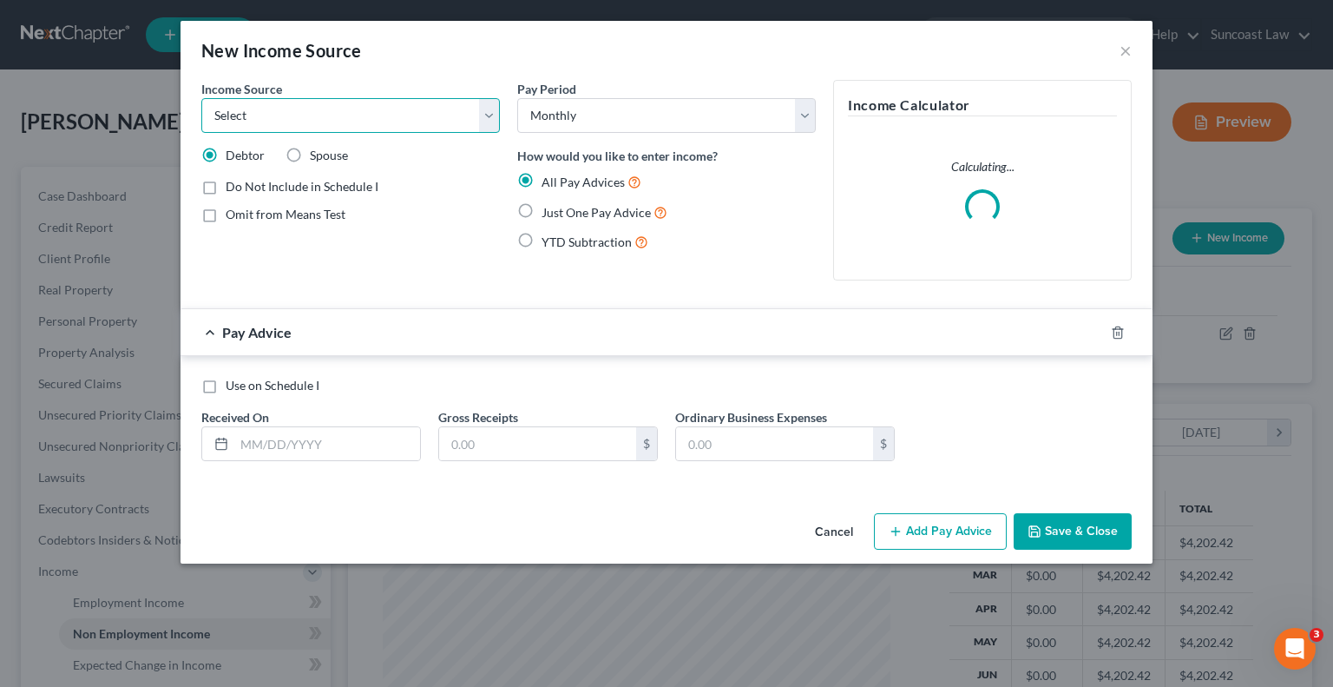
click at [319, 111] on select "Select Unemployment Disability (from employer) Pension Retirement Social Securi…" at bounding box center [350, 115] width 299 height 35
select select "4"
click at [201, 98] on select "Select Unemployment Disability (from employer) Pension Retirement Social Securi…" at bounding box center [350, 115] width 299 height 35
click at [226, 214] on label "Omit from Means Test" at bounding box center [286, 214] width 120 height 17
click at [233, 214] on input "Omit from Means Test" at bounding box center [238, 211] width 11 height 11
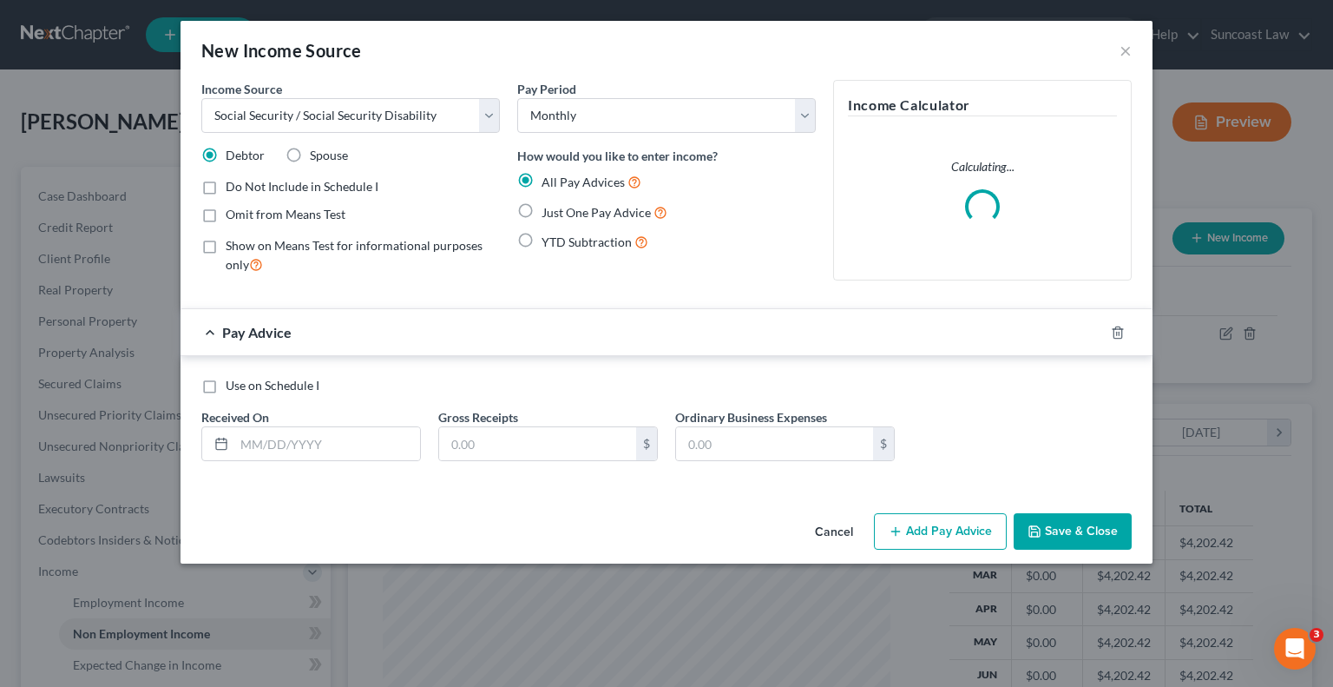
checkbox input "true"
click at [542, 207] on label "Just One Pay Advice" at bounding box center [605, 212] width 126 height 20
click at [549, 207] on input "Just One Pay Advice" at bounding box center [554, 207] width 11 height 11
radio input "true"
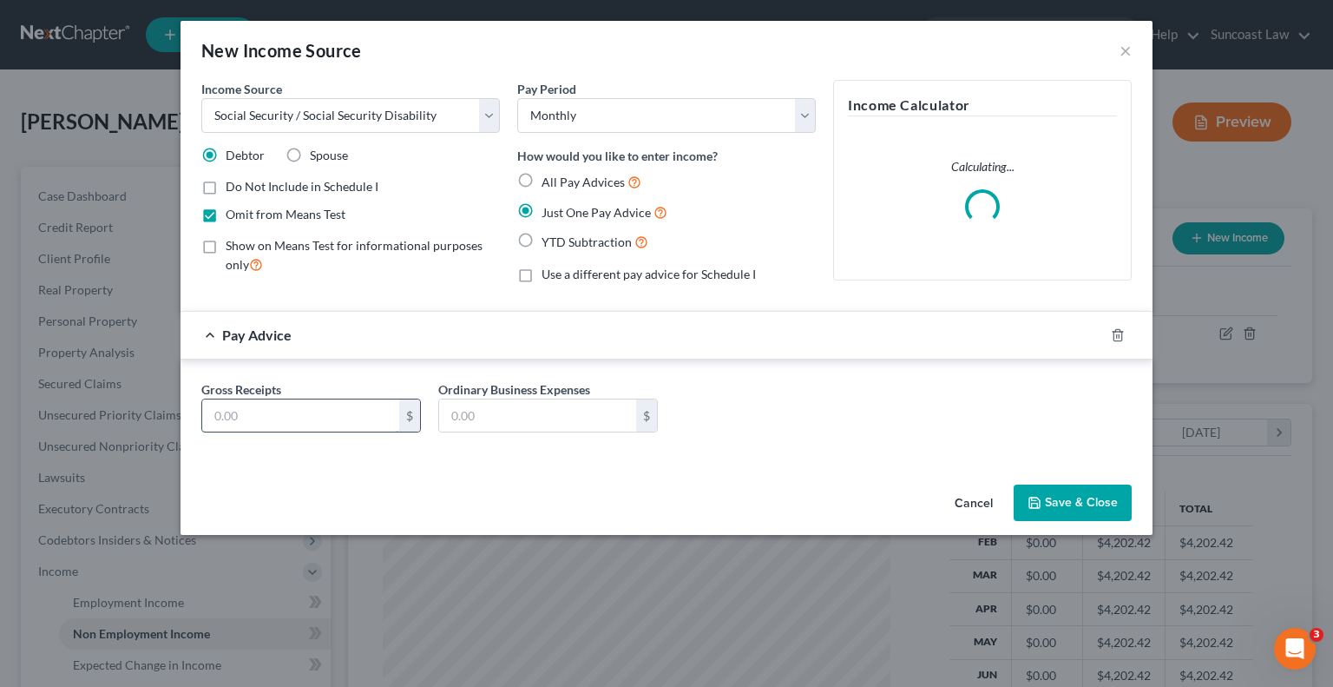
click at [347, 411] on input "text" at bounding box center [300, 415] width 197 height 33
type input "892"
click at [1089, 512] on button "Save & Close" at bounding box center [1073, 502] width 118 height 36
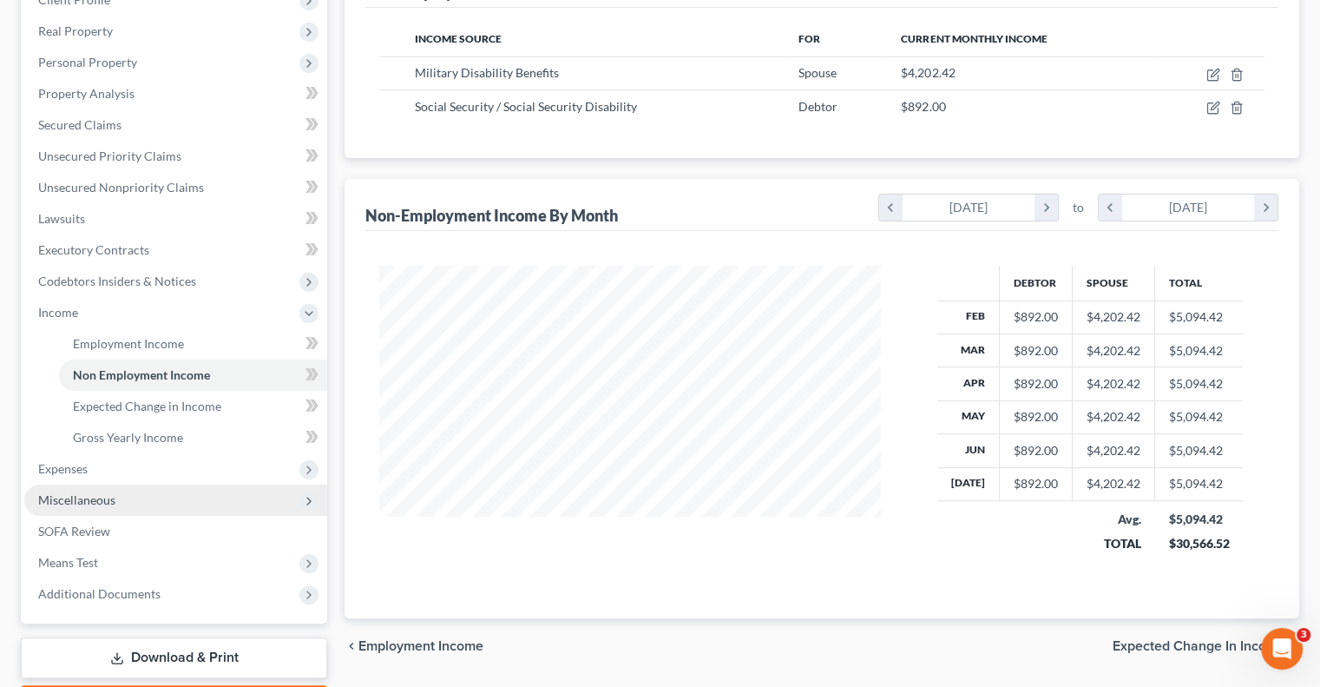
scroll to position [260, 0]
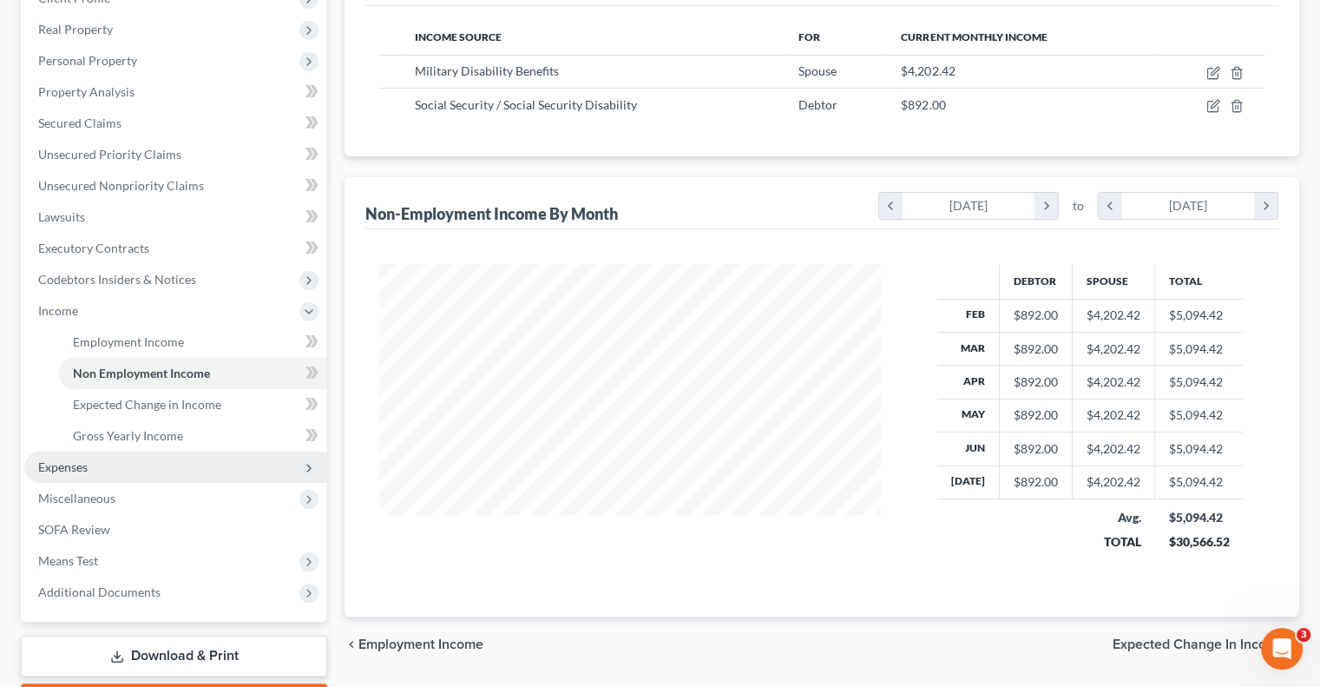
click at [115, 473] on span "Expenses" at bounding box center [175, 466] width 303 height 31
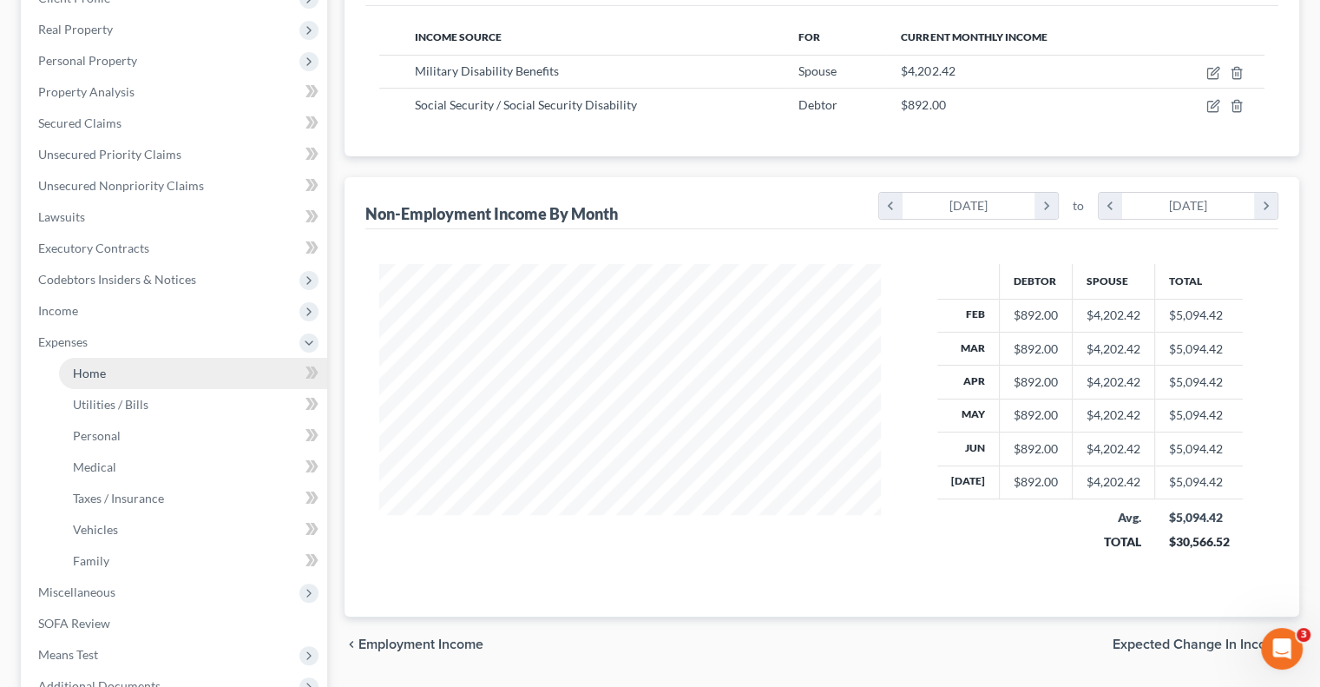
click at [132, 371] on link "Home" at bounding box center [193, 373] width 268 height 31
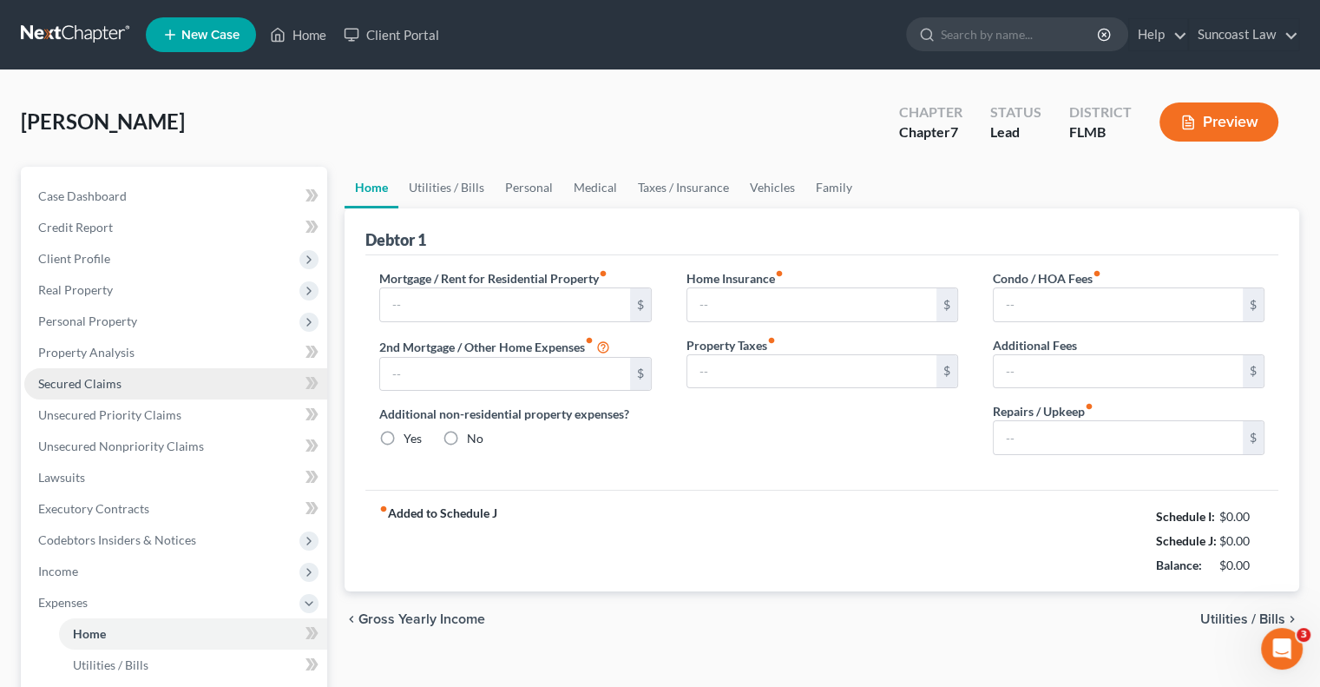
type input "1,500.00"
type input "0.00"
radio input "true"
type input "0.00"
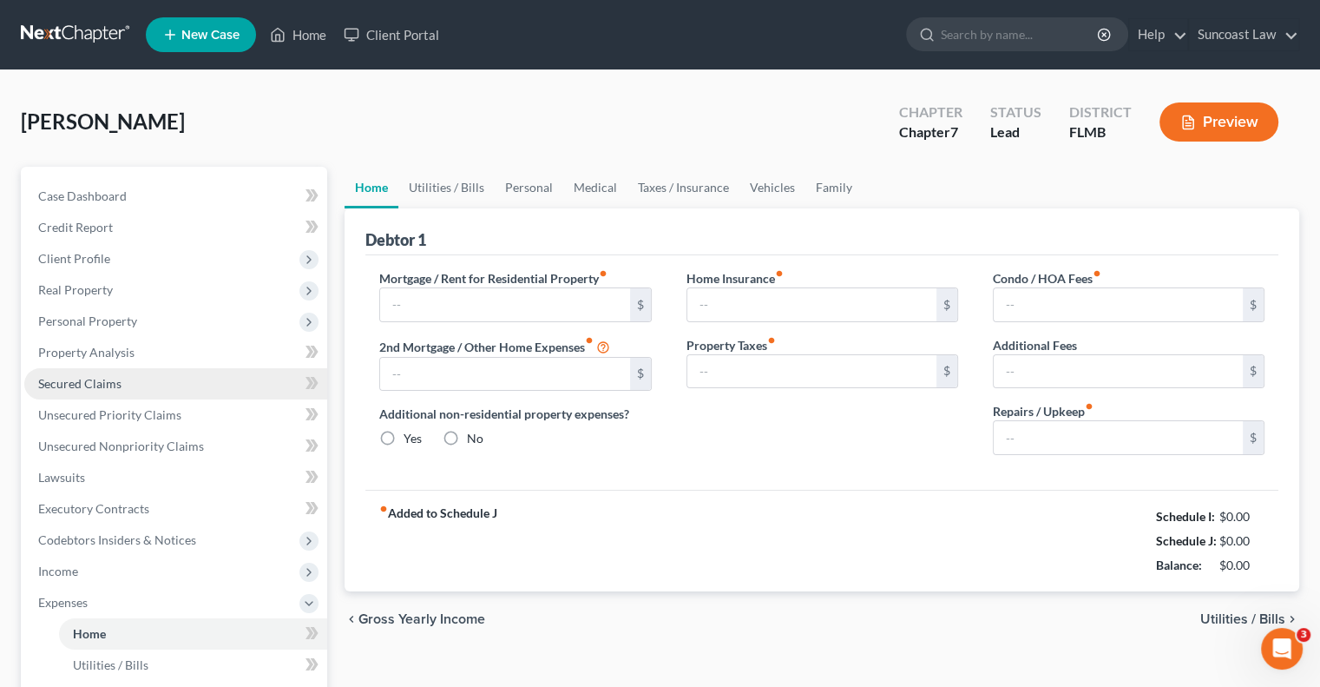
type input "0.00"
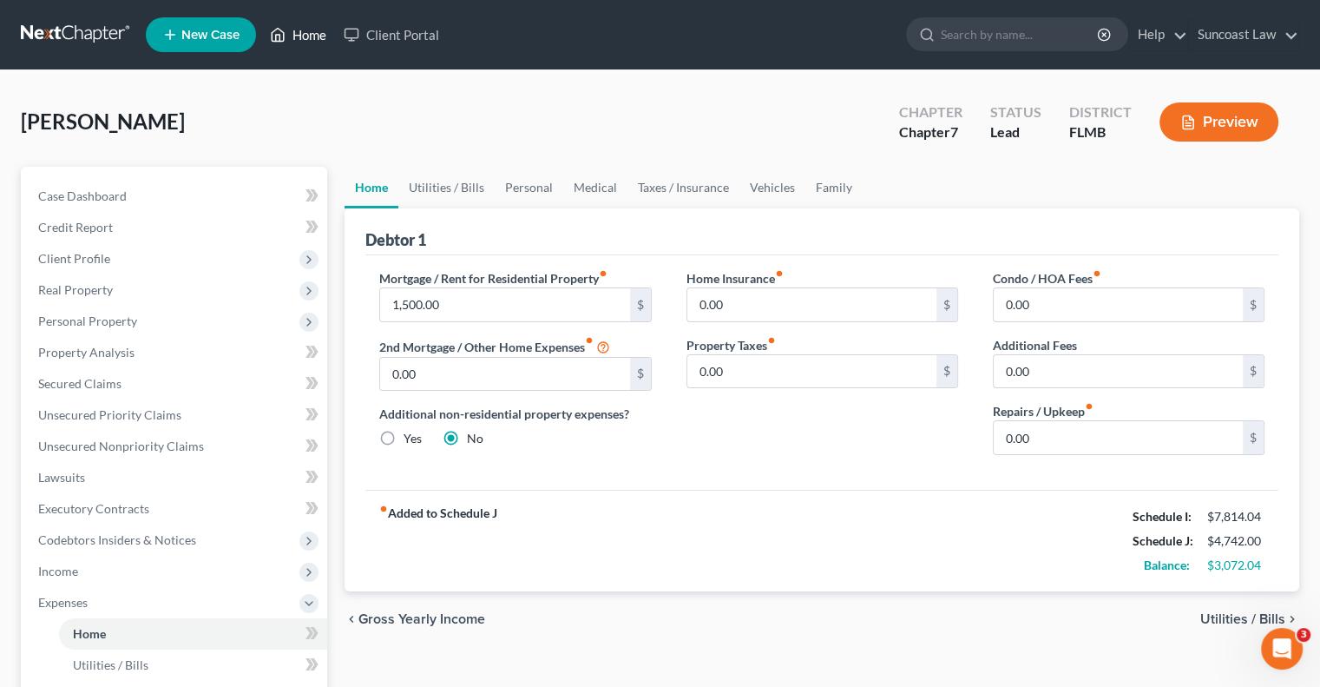
click at [319, 37] on link "Home" at bounding box center [298, 34] width 74 height 31
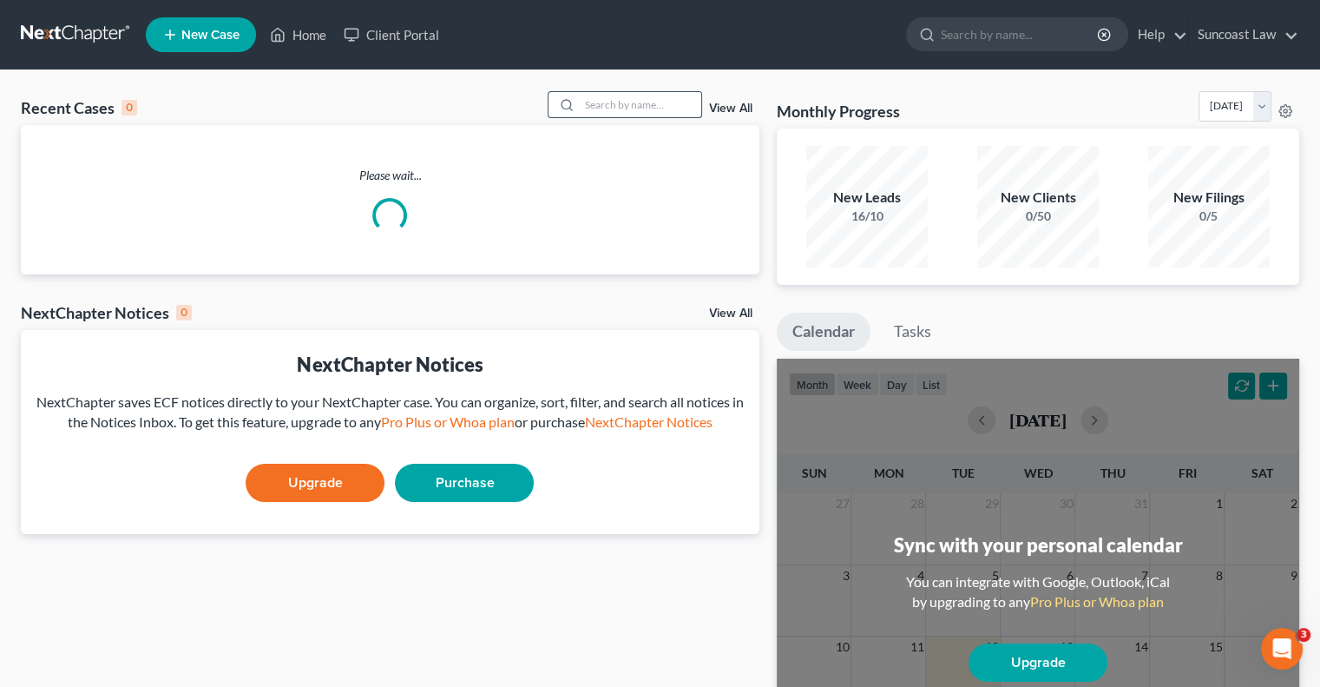
click at [614, 108] on input "search" at bounding box center [641, 104] width 122 height 25
type input "madden"
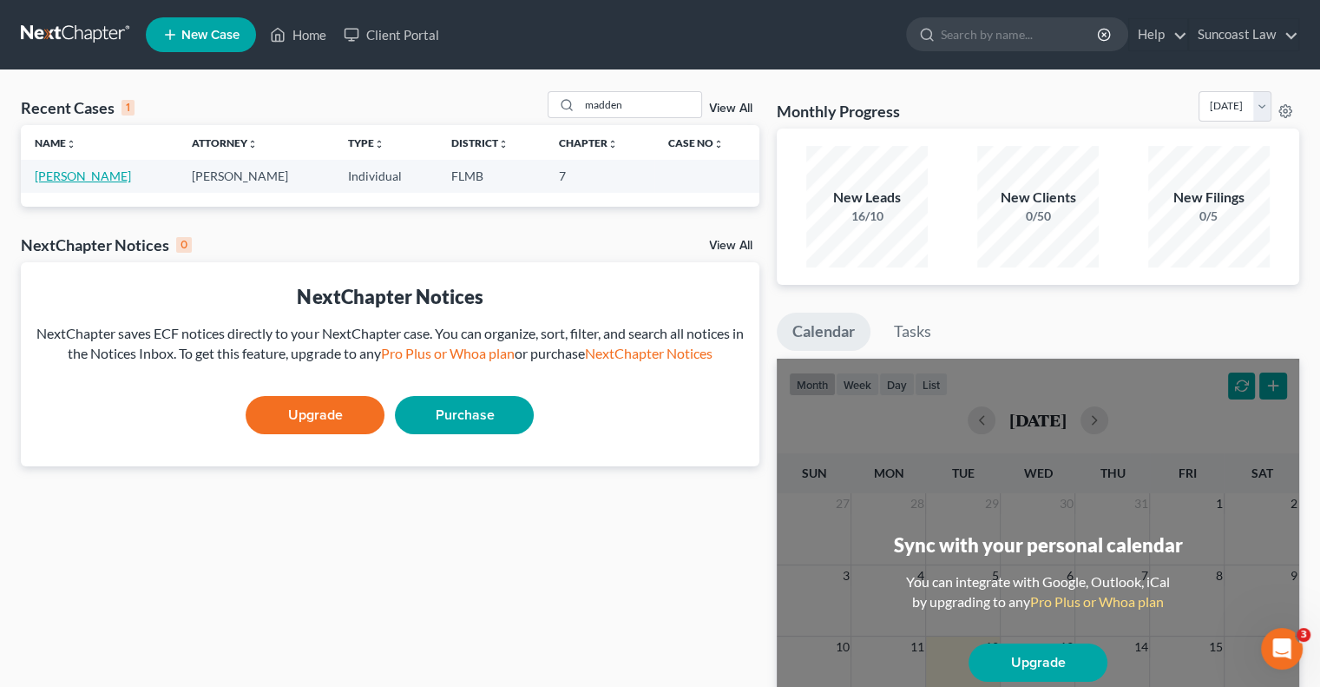
click at [97, 177] on link "[PERSON_NAME]" at bounding box center [83, 175] width 96 height 15
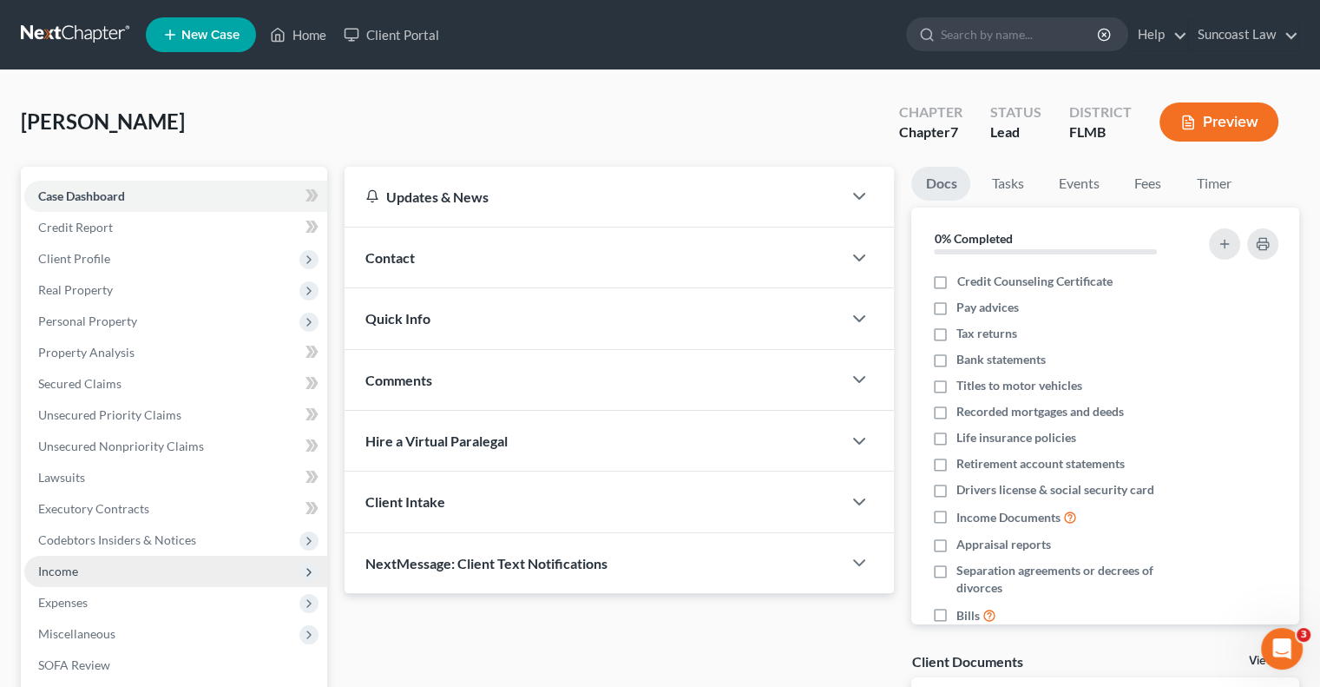
click at [108, 575] on span "Income" at bounding box center [175, 570] width 303 height 31
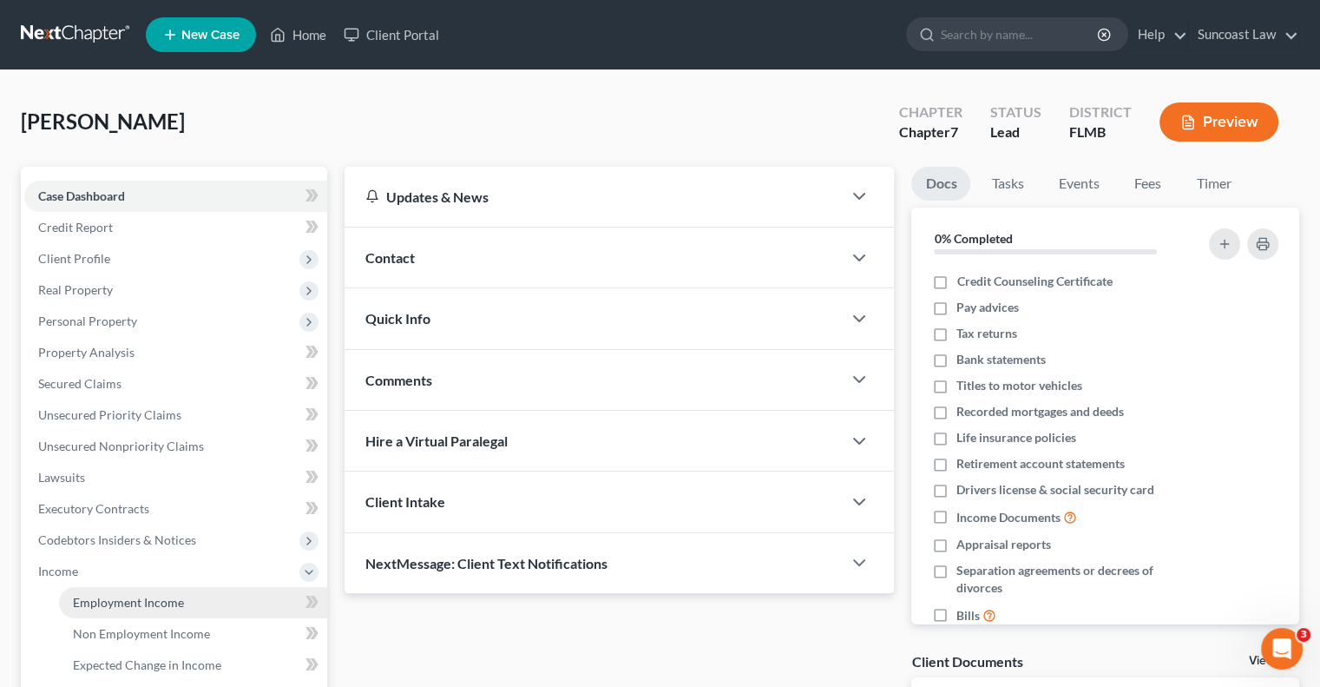
click at [170, 597] on span "Employment Income" at bounding box center [128, 602] width 111 height 15
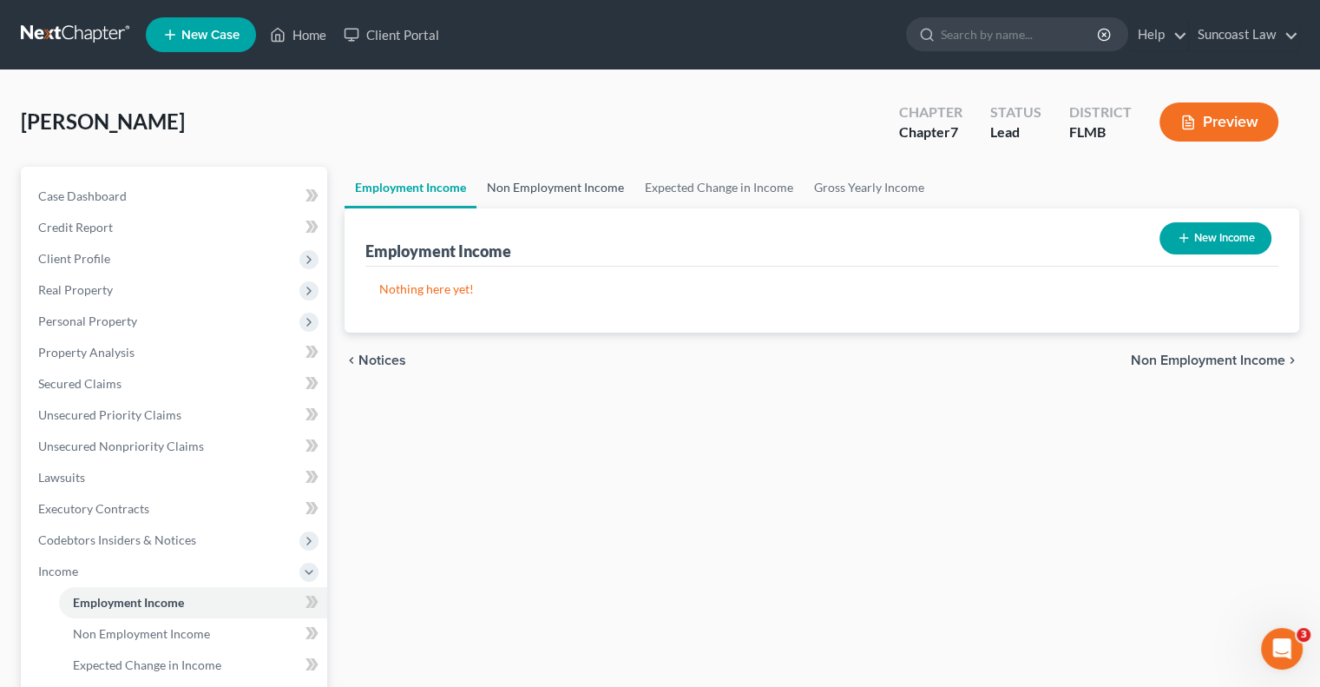
click at [607, 187] on link "Non Employment Income" at bounding box center [555, 188] width 158 height 42
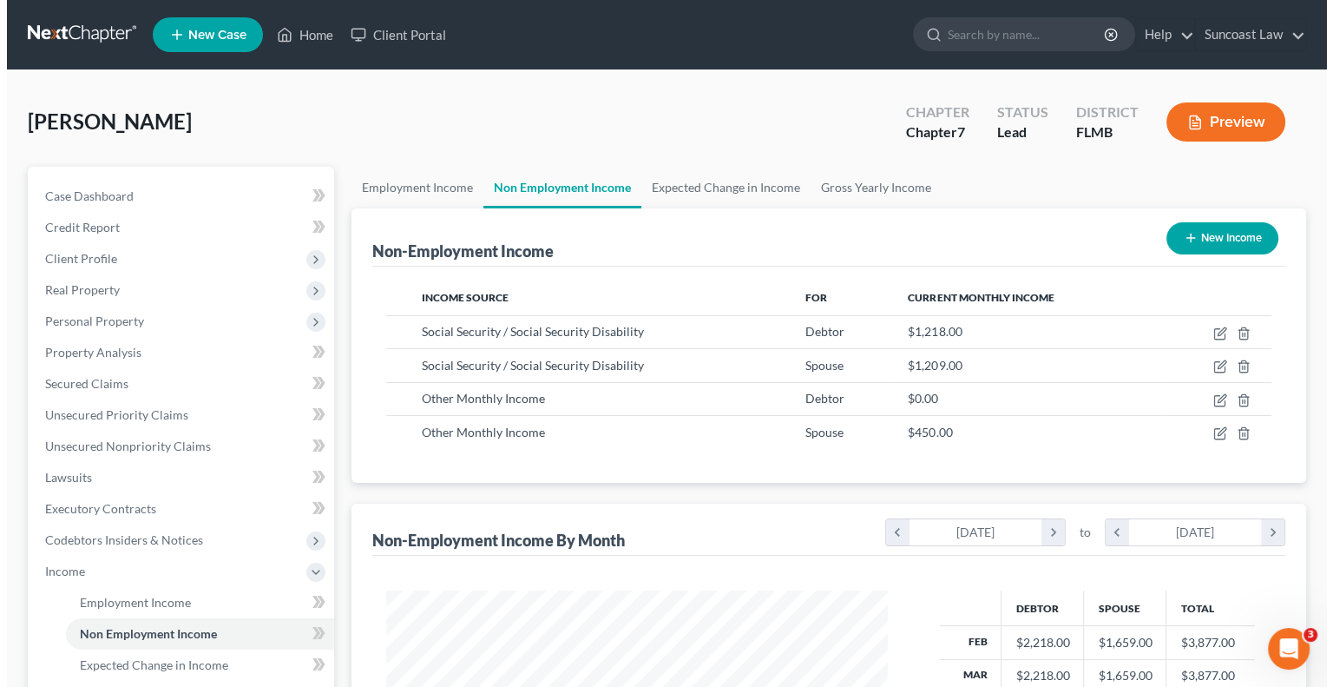
scroll to position [309, 536]
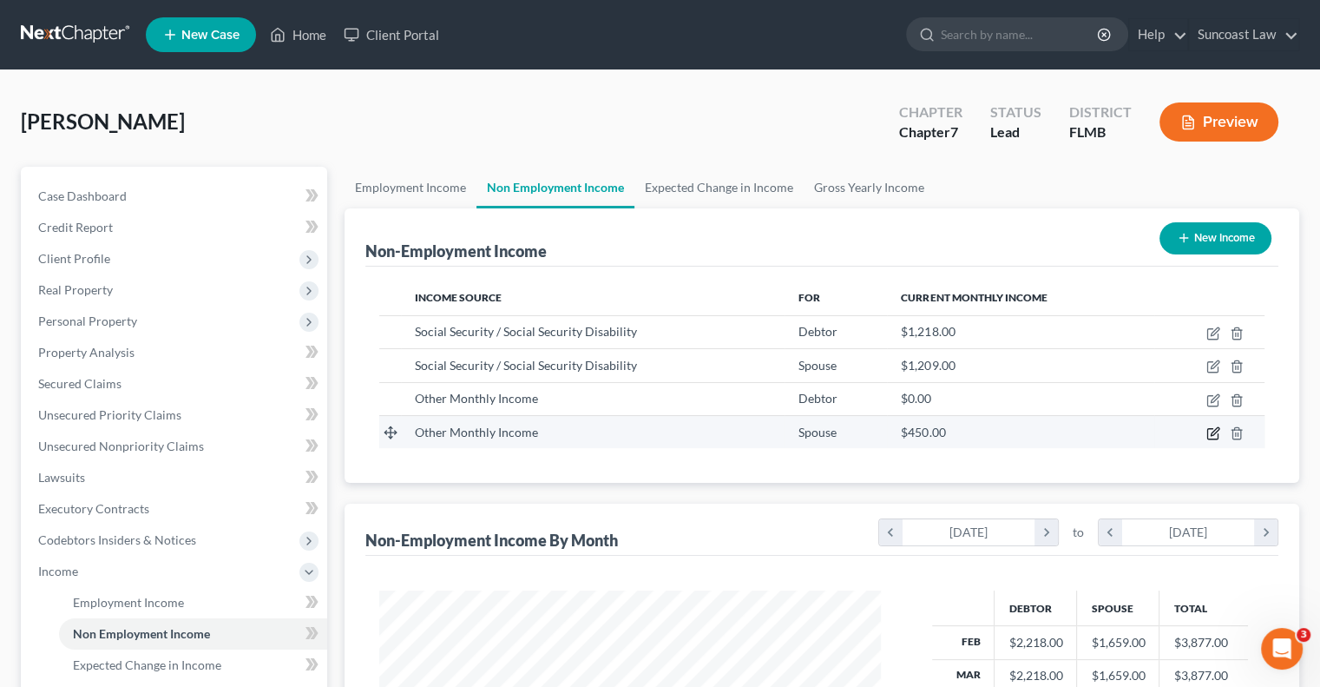
click at [1212, 433] on icon "button" at bounding box center [1215, 431] width 8 height 8
select select "13"
select select "0"
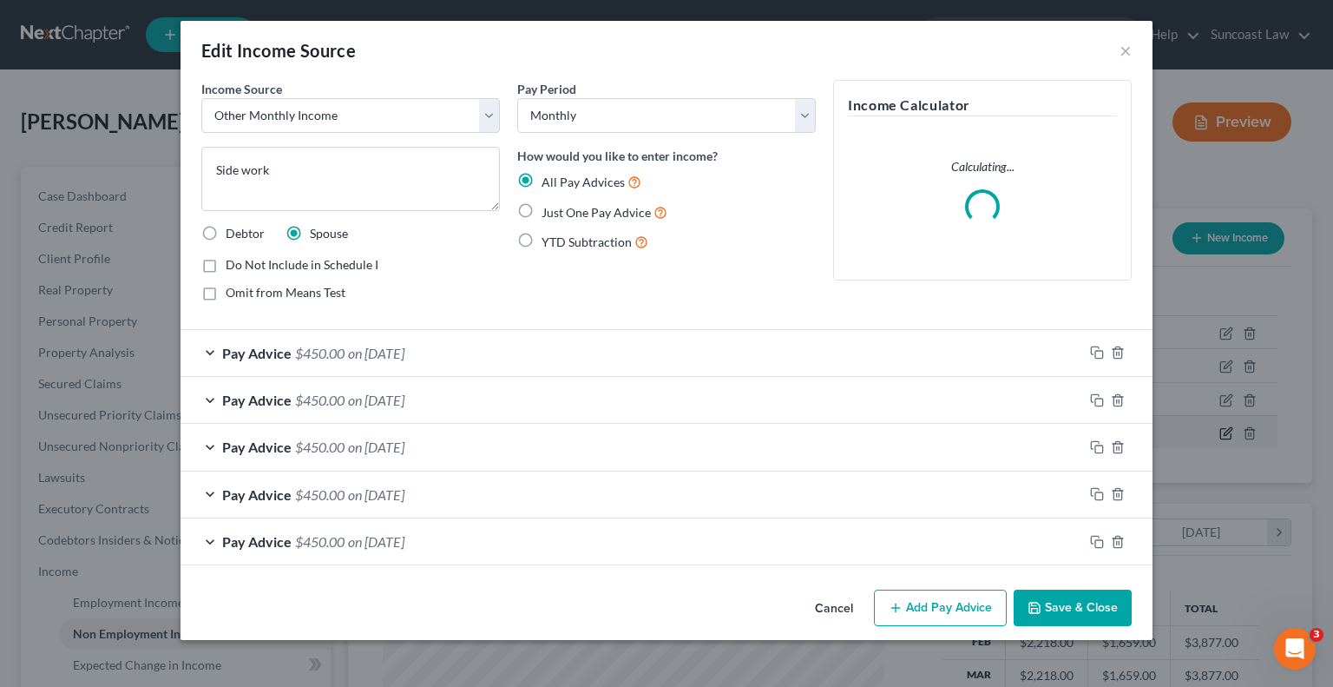
scroll to position [309, 542]
click at [940, 601] on button "Add Pay Advice" at bounding box center [940, 607] width 133 height 36
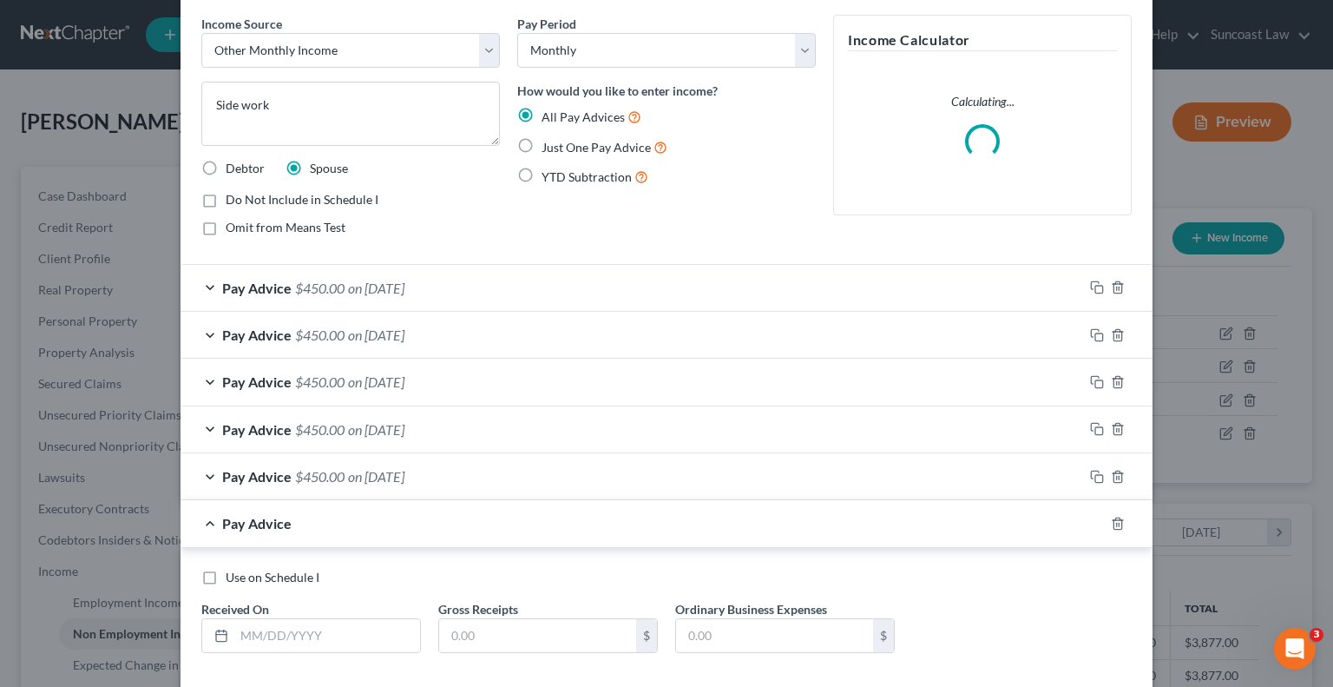
scroll to position [151, 0]
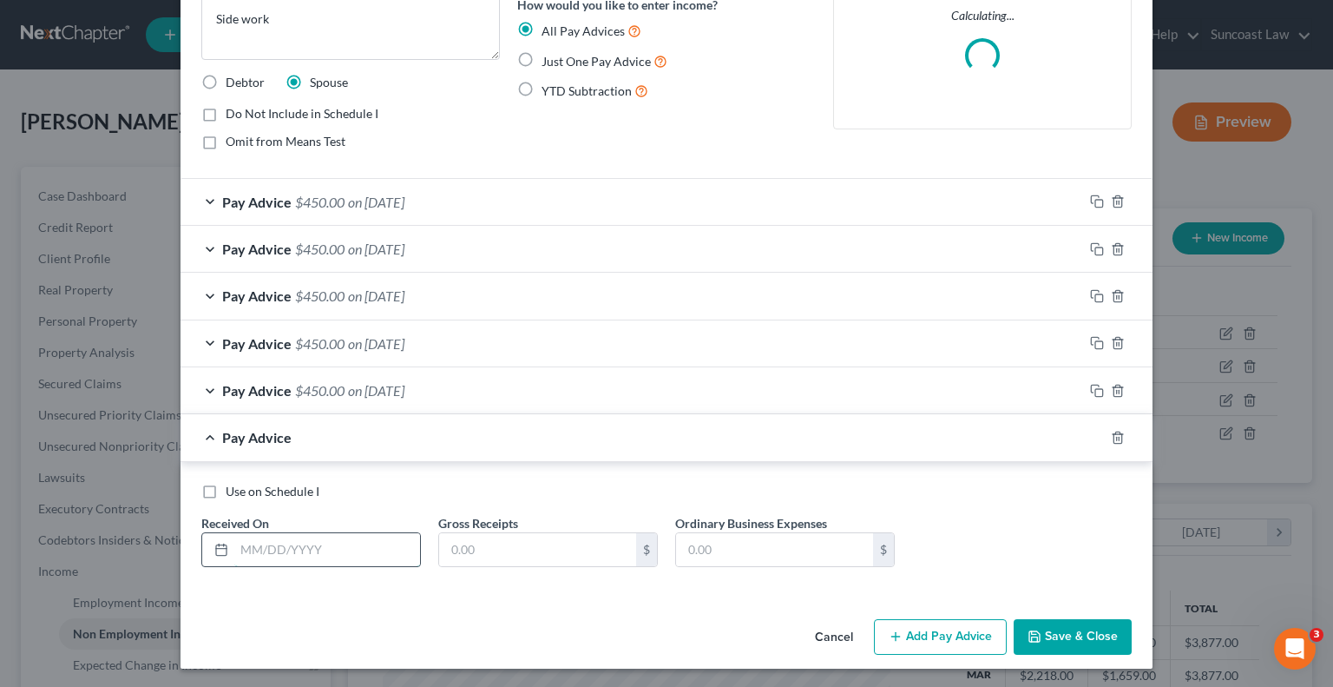
click at [346, 537] on input "text" at bounding box center [327, 549] width 186 height 33
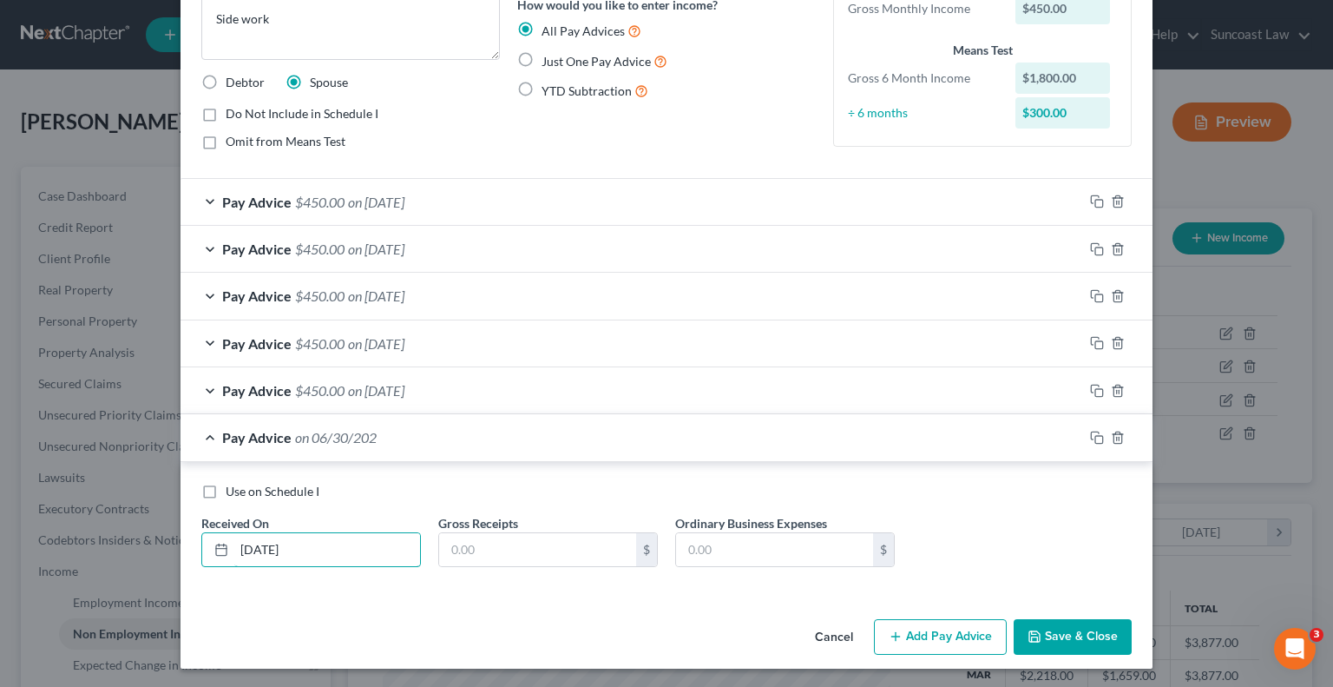
type input "[DATE]"
type input "0"
click at [945, 638] on button "Add Pay Advice" at bounding box center [940, 637] width 133 height 36
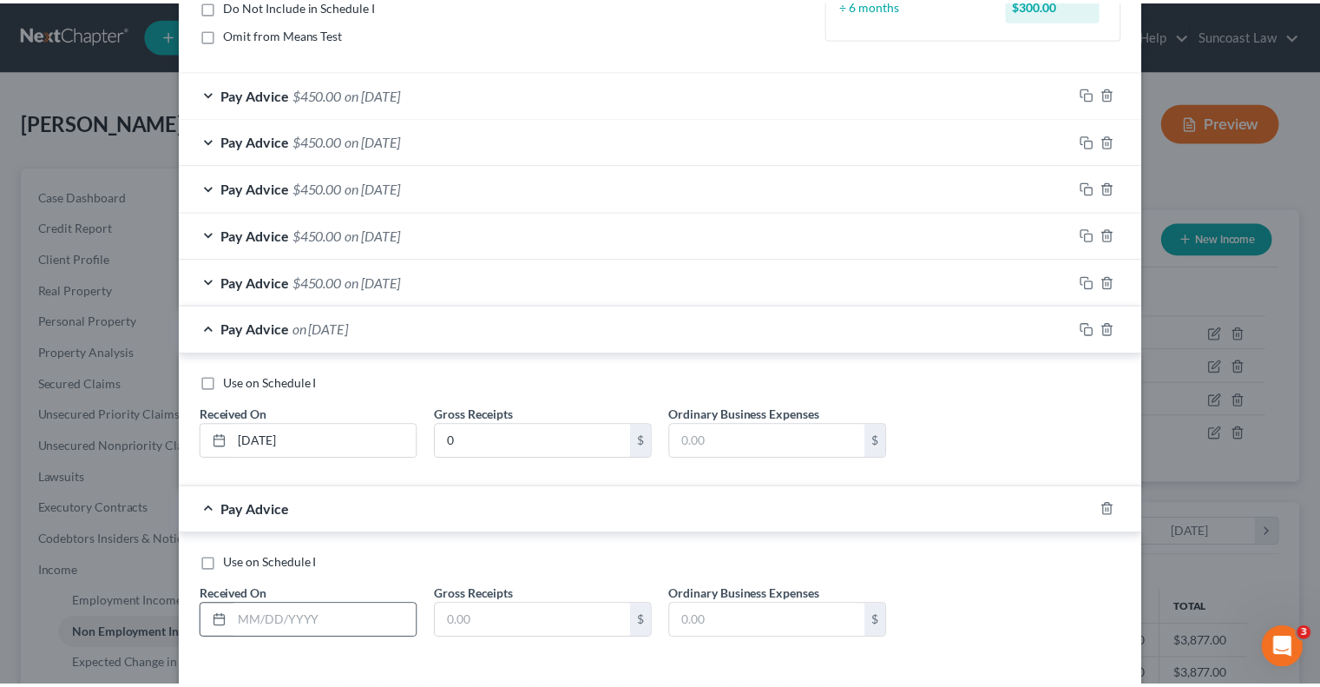
scroll to position [331, 0]
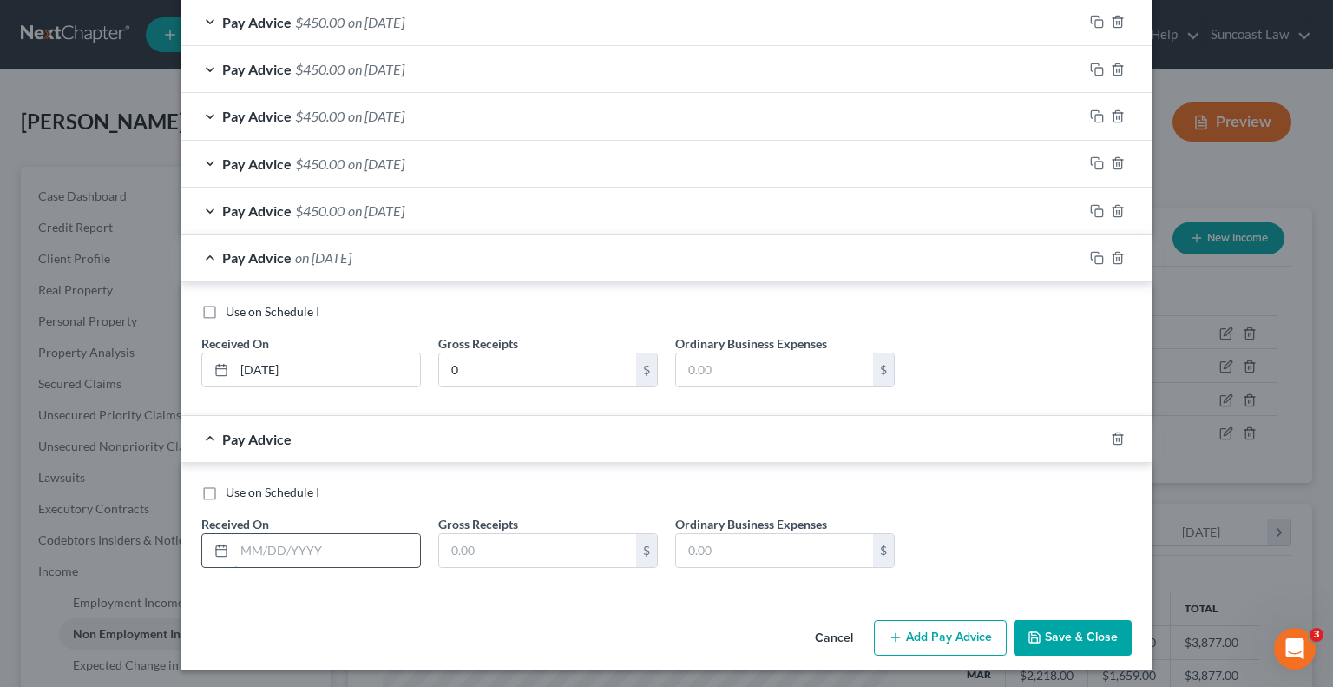
click at [330, 536] on input "text" at bounding box center [327, 550] width 186 height 33
type input "[DATE]"
type input "450"
click at [1068, 622] on button "Save & Close" at bounding box center [1073, 638] width 118 height 36
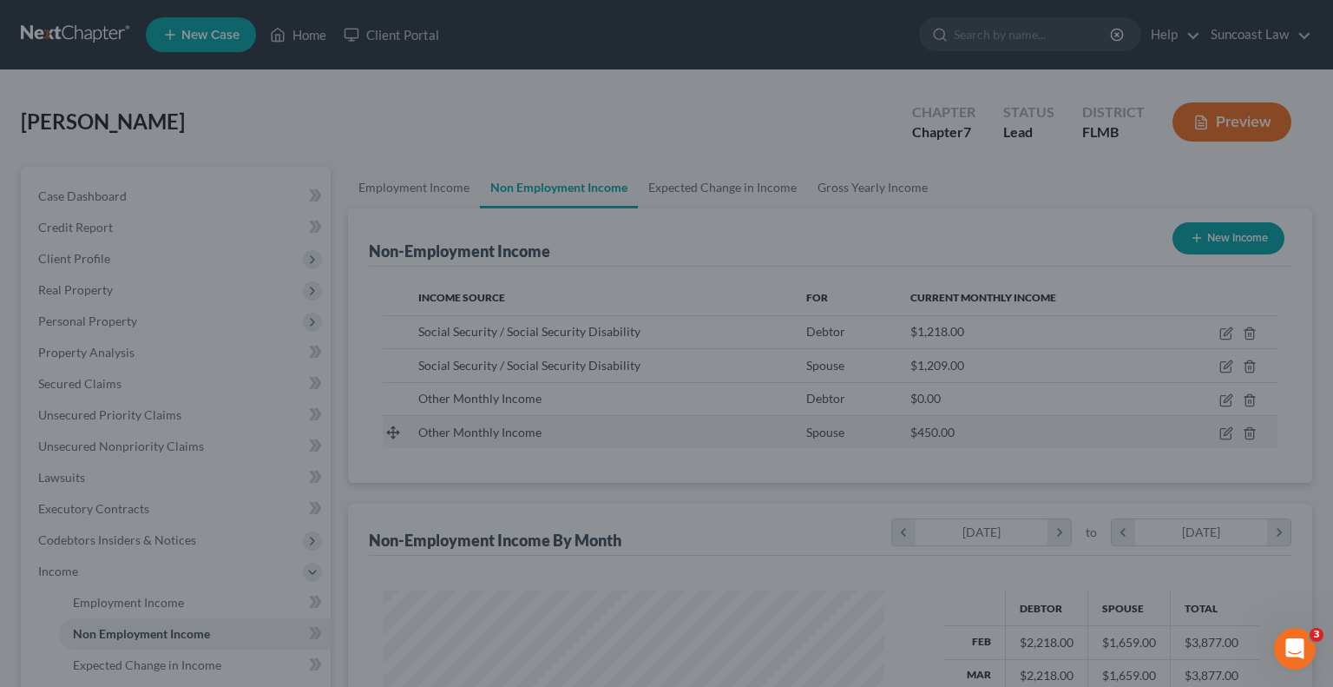
scroll to position [867625, 867398]
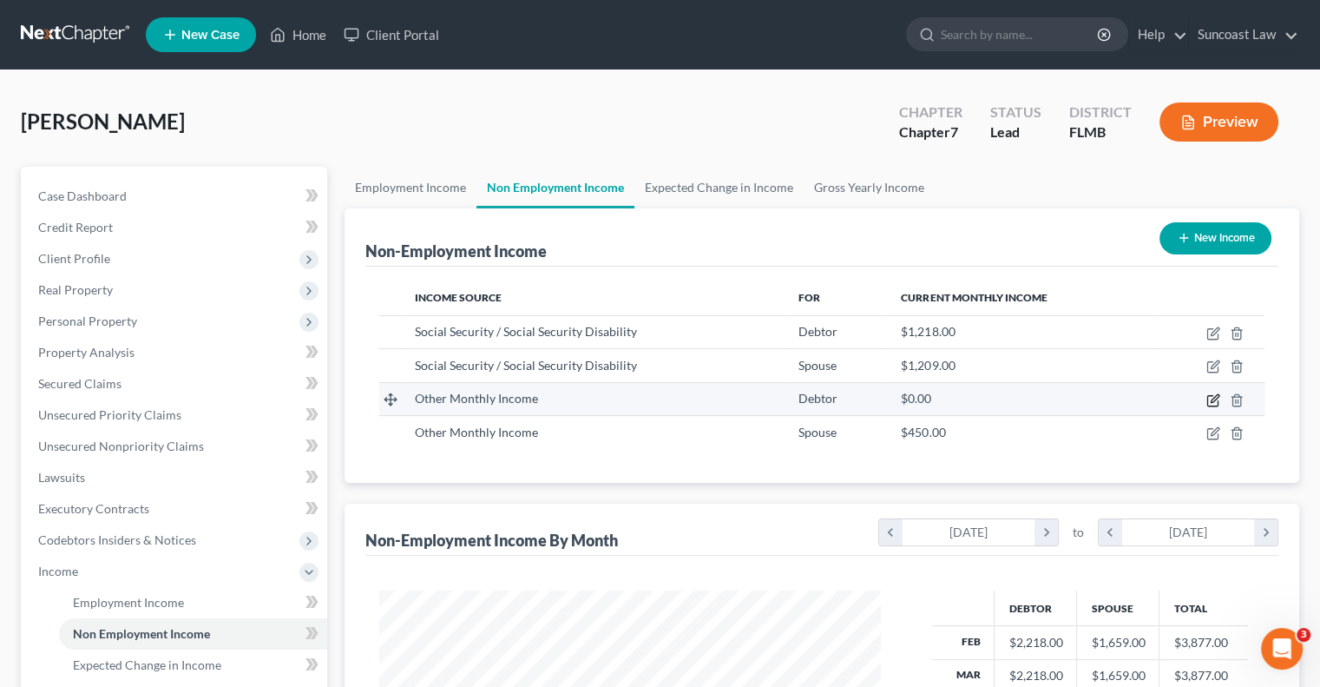
click at [1213, 395] on icon "button" at bounding box center [1213, 400] width 14 height 14
select select "13"
select select "0"
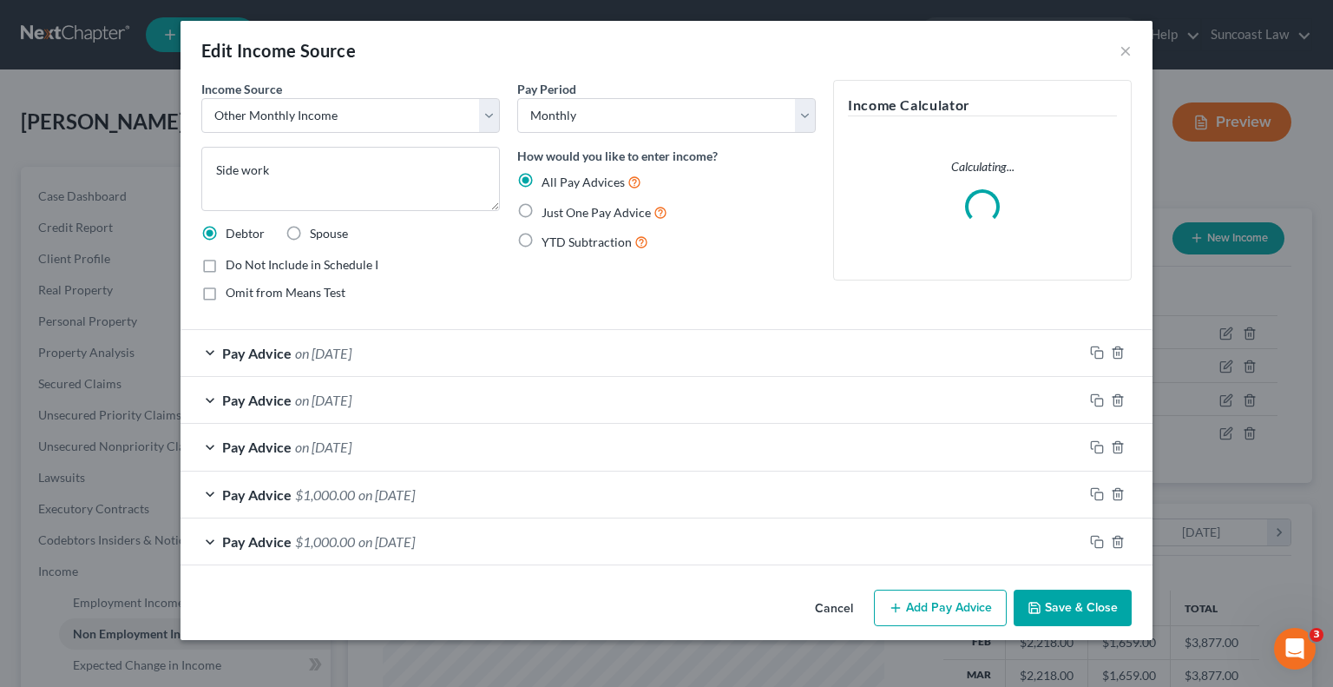
scroll to position [309, 542]
click at [956, 598] on button "Add Pay Advice" at bounding box center [940, 607] width 133 height 36
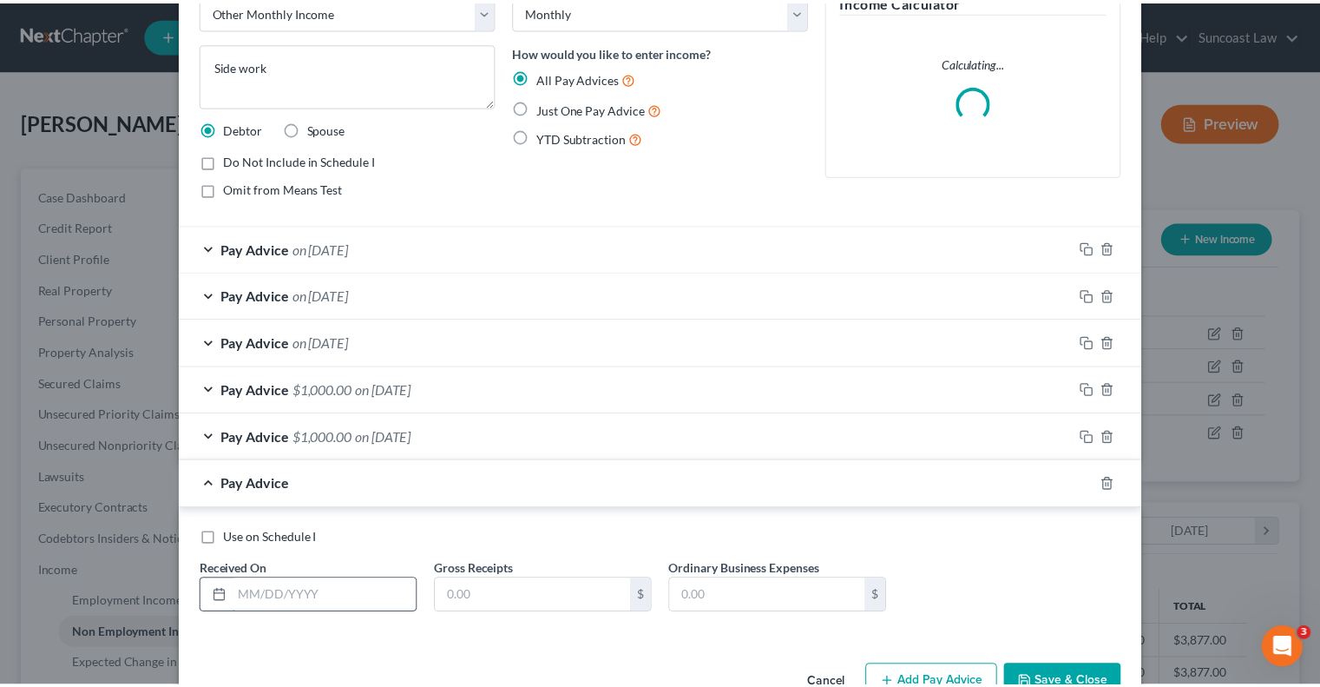
scroll to position [151, 0]
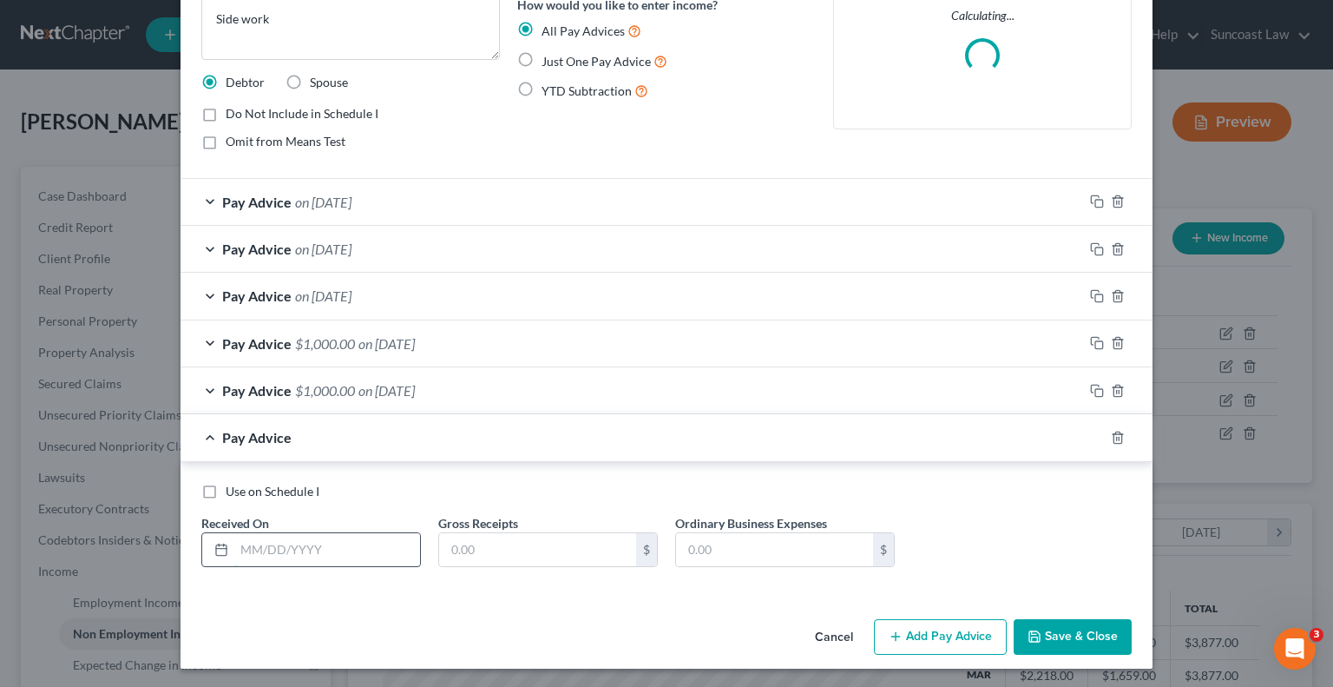
click at [325, 534] on input "text" at bounding box center [327, 549] width 186 height 33
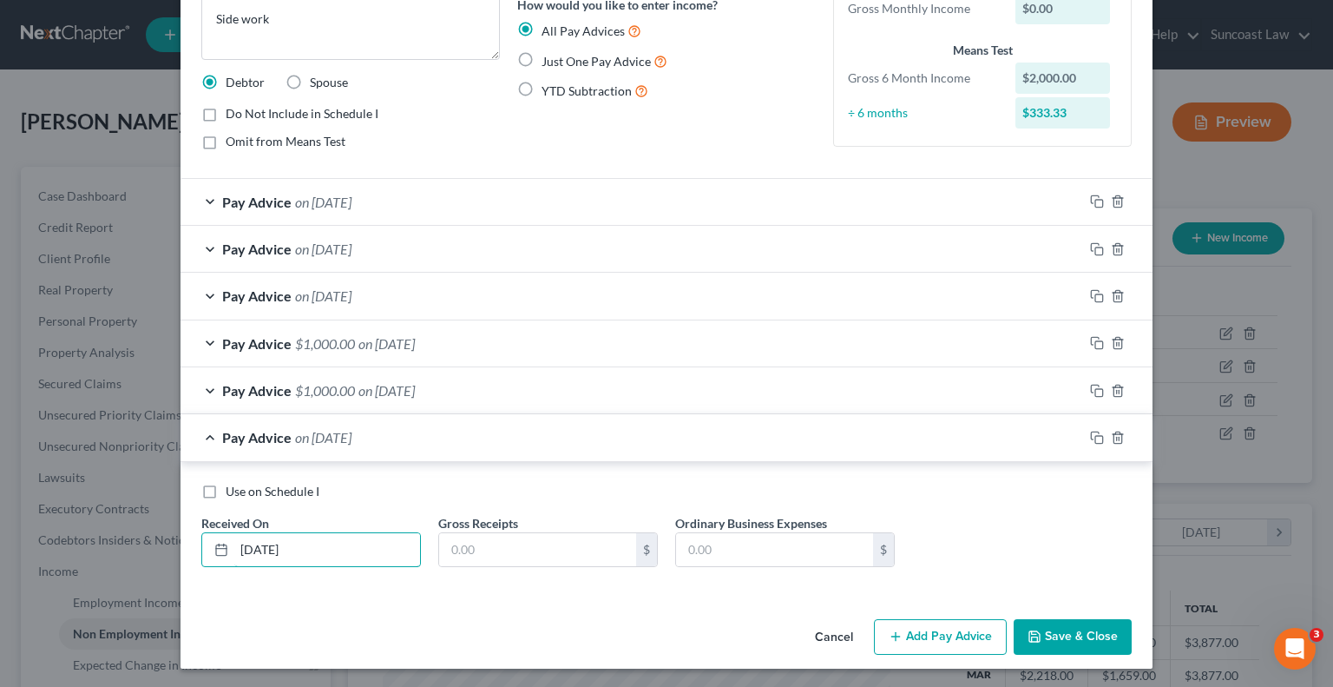
type input "[DATE]"
type input "0"
click at [1094, 632] on button "Save & Close" at bounding box center [1073, 637] width 118 height 36
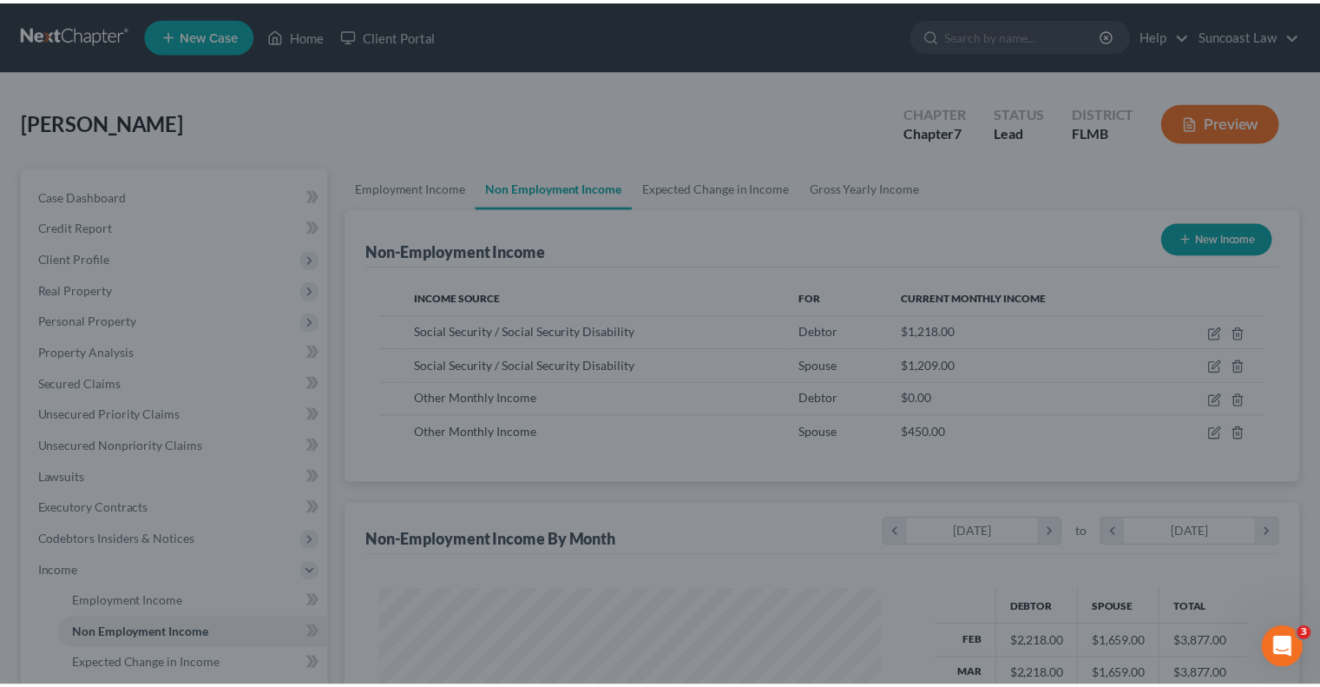
scroll to position [867625, 867398]
